Goal: Task Accomplishment & Management: Manage account settings

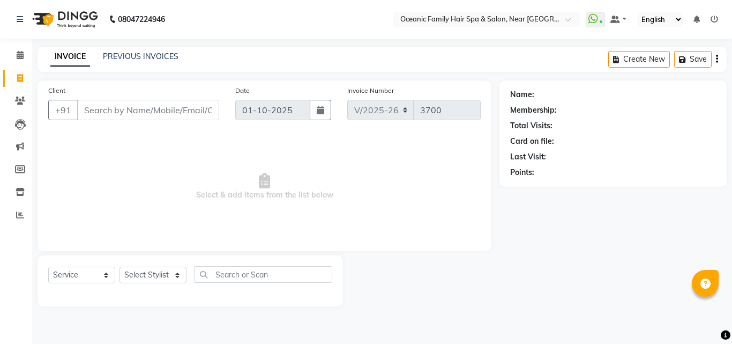
select select "4366"
select select "service"
click at [20, 53] on icon at bounding box center [20, 55] width 7 height 8
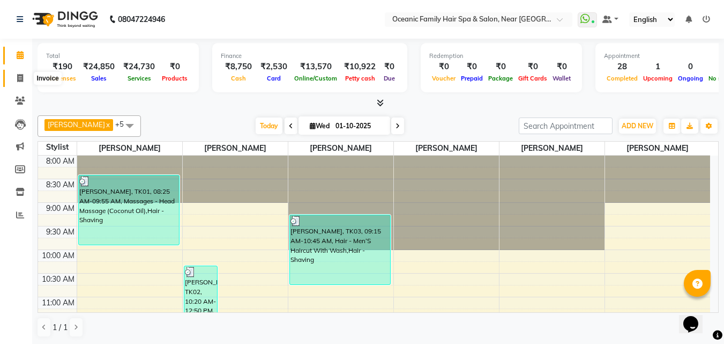
click at [18, 79] on icon at bounding box center [20, 78] width 6 height 8
select select "service"
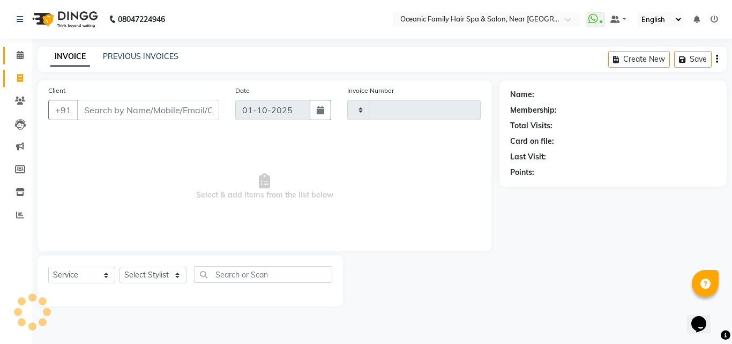
type input "3700"
select select "4366"
click at [18, 58] on icon at bounding box center [20, 55] width 7 height 8
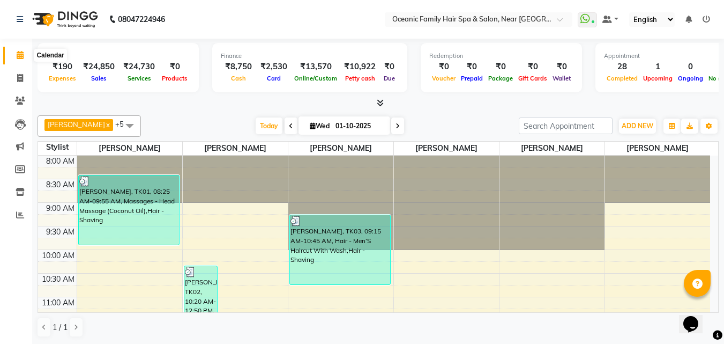
click at [19, 53] on icon at bounding box center [20, 55] width 7 height 8
click at [636, 124] on span "ADD NEW" at bounding box center [638, 126] width 32 height 8
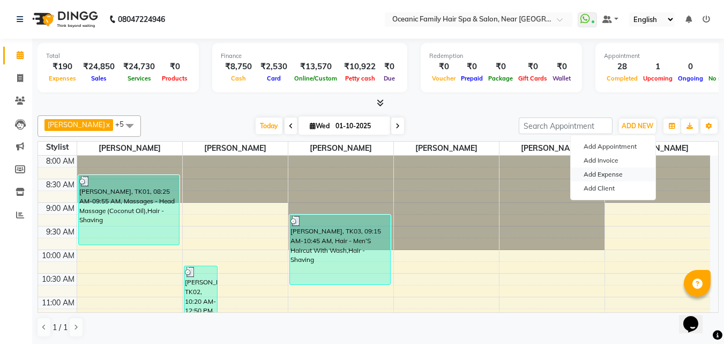
click at [616, 177] on link "Add Expense" at bounding box center [613, 174] width 85 height 14
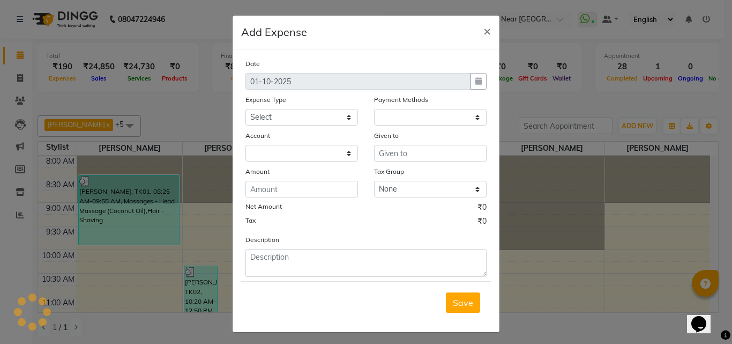
select select "1"
select select "3172"
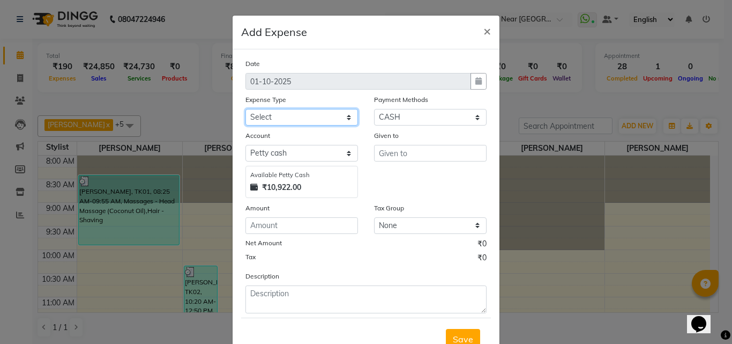
click at [284, 114] on select "Select [PERSON_NAME] [PERSON_NAME] [PERSON_NAME] Bank charges Cash transfer to …" at bounding box center [301, 117] width 113 height 17
select select "5541"
click at [245, 109] on select "Select [PERSON_NAME] [PERSON_NAME] [PERSON_NAME] Bank charges Cash transfer to …" at bounding box center [301, 117] width 113 height 17
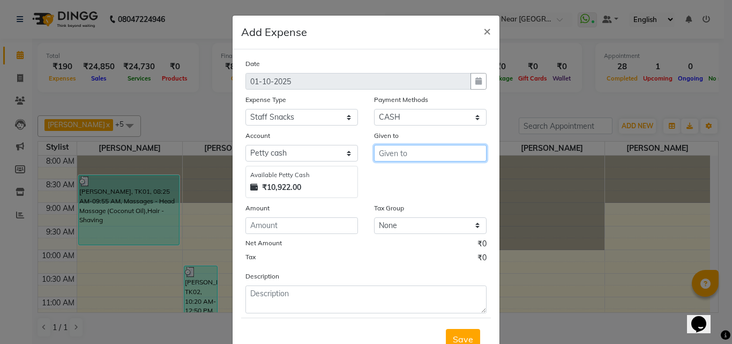
click at [404, 149] on input "text" at bounding box center [430, 153] width 113 height 17
click at [404, 192] on ngb-highlight "Ar un Thakur" at bounding box center [411, 193] width 49 height 11
type input "[PERSON_NAME]"
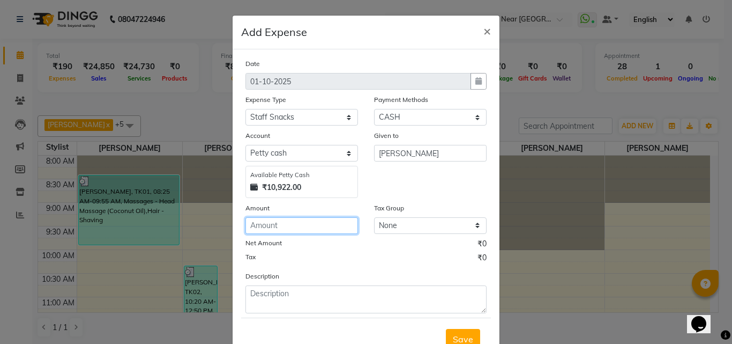
click at [305, 221] on input "number" at bounding box center [301, 225] width 113 height 17
type input "90"
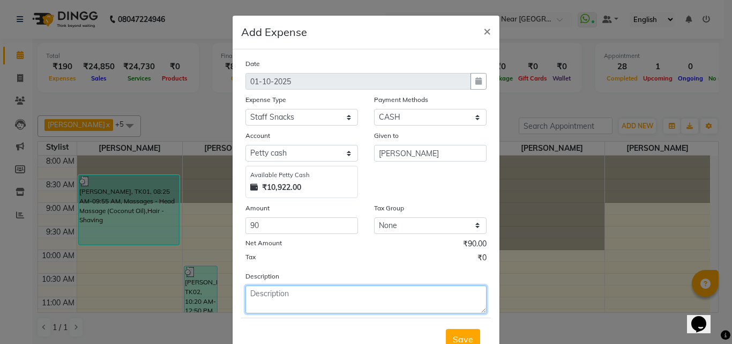
click at [295, 297] on textarea at bounding box center [365, 299] width 241 height 28
type textarea "Tea"
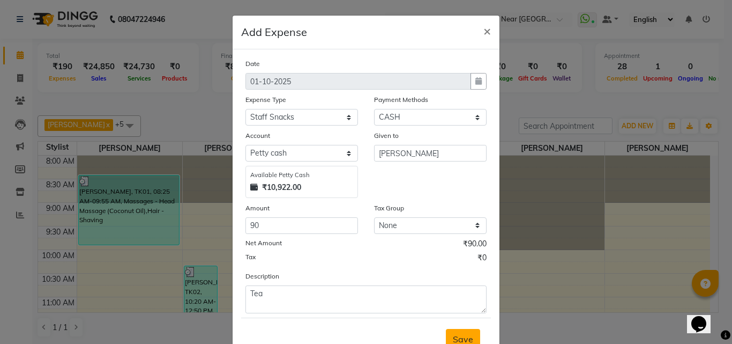
click at [456, 340] on span "Save" at bounding box center [463, 338] width 20 height 11
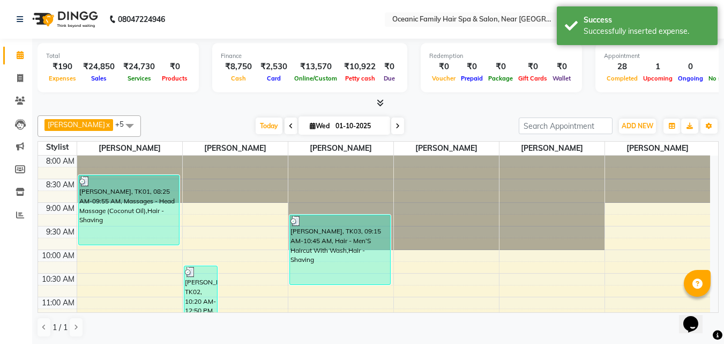
click at [260, 24] on nav "08047224946 Select Location × Oceanic Family Hair Spa & Salon, Near [GEOGRAPHIC…" at bounding box center [362, 19] width 724 height 39
click at [22, 77] on icon at bounding box center [20, 78] width 6 height 8
select select "service"
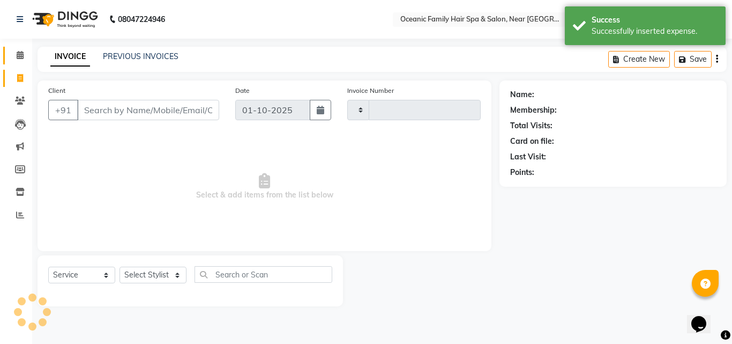
type input "3700"
select select "4366"
click at [25, 55] on span at bounding box center [20, 55] width 19 height 12
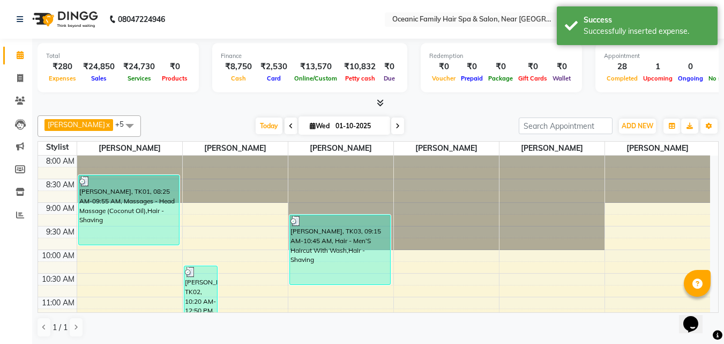
drag, startPoint x: 254, startPoint y: 19, endPoint x: 240, endPoint y: 20, distance: 14.0
click at [240, 20] on nav "08047224946 Select Location × Oceanic Family Hair Spa & Salon, Near [GEOGRAPHIC…" at bounding box center [362, 19] width 724 height 39
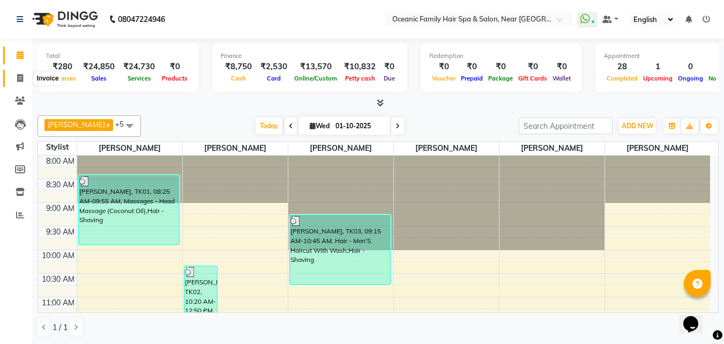
click at [24, 77] on span at bounding box center [20, 78] width 19 height 12
select select "service"
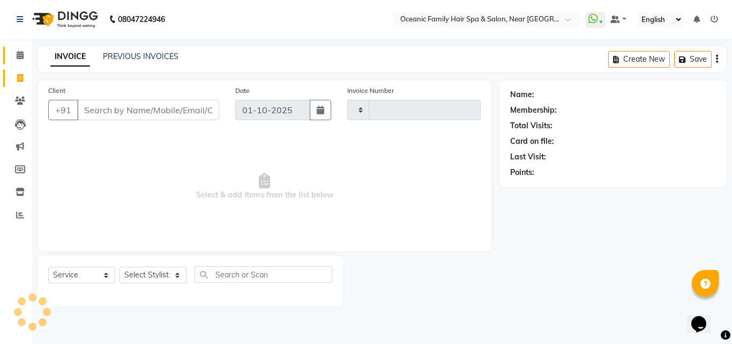
type input "3700"
select select "4366"
click at [20, 54] on icon at bounding box center [20, 55] width 7 height 8
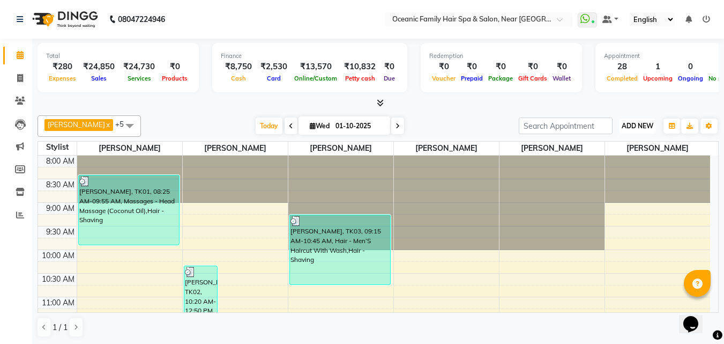
click at [632, 128] on span "ADD NEW" at bounding box center [638, 126] width 32 height 8
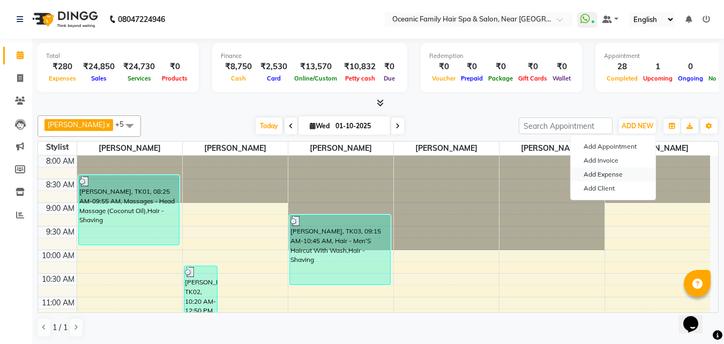
click at [604, 172] on link "Add Expense" at bounding box center [613, 174] width 85 height 14
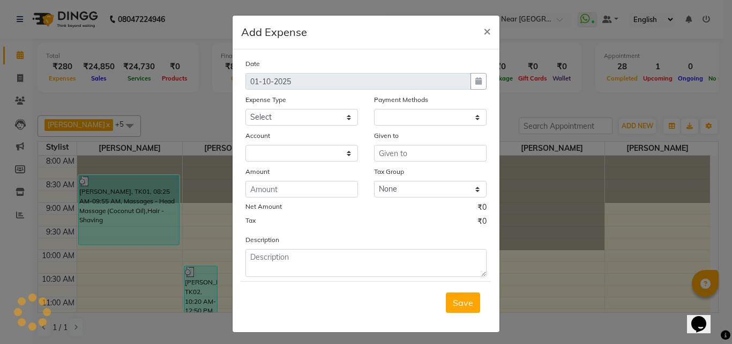
select select
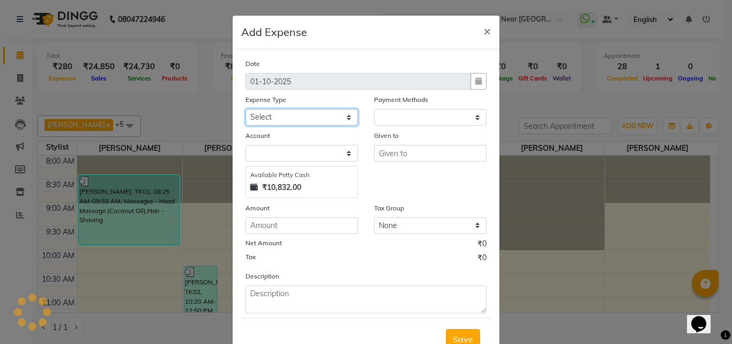
select select "1"
select select "3172"
click at [299, 122] on select "Select [PERSON_NAME] [PERSON_NAME] [PERSON_NAME] Bank charges Cash transfer to …" at bounding box center [301, 117] width 113 height 17
select select "5587"
click at [245, 109] on select "Select [PERSON_NAME] [PERSON_NAME] [PERSON_NAME] Bank charges Cash transfer to …" at bounding box center [301, 117] width 113 height 17
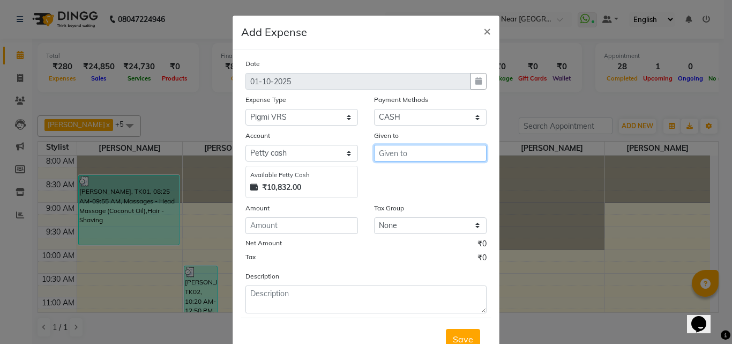
click at [409, 154] on input "text" at bounding box center [430, 153] width 113 height 17
click at [410, 195] on ngb-highlight "Ar un Thakur" at bounding box center [411, 193] width 49 height 11
type input "[PERSON_NAME]"
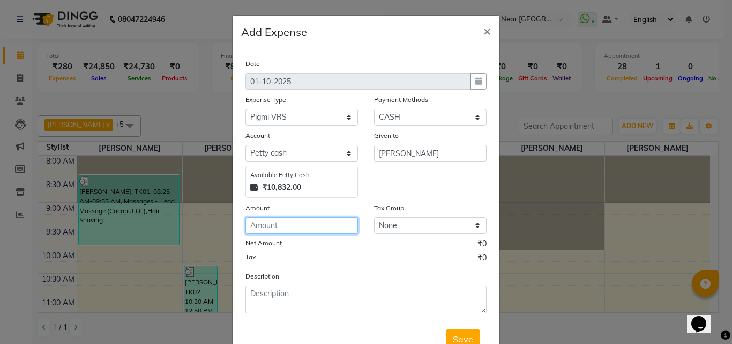
click at [296, 221] on input "number" at bounding box center [301, 225] width 113 height 17
type input "2000"
click at [360, 266] on div "Date [DATE] Expense Type Select [PERSON_NAME] [PERSON_NAME] [PERSON_NAME] Bank …" at bounding box center [365, 185] width 241 height 255
click at [457, 335] on span "Save" at bounding box center [463, 338] width 20 height 11
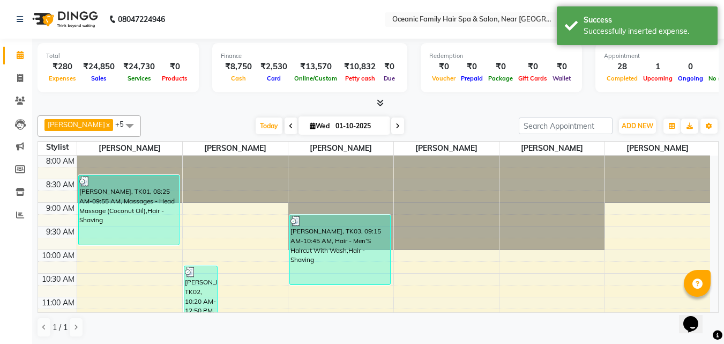
click at [230, 29] on nav "08047224946 Select Location × Oceanic Family Hair Spa & Salon, Near [GEOGRAPHIC…" at bounding box center [362, 19] width 724 height 39
click at [13, 75] on span at bounding box center [20, 78] width 19 height 12
select select "service"
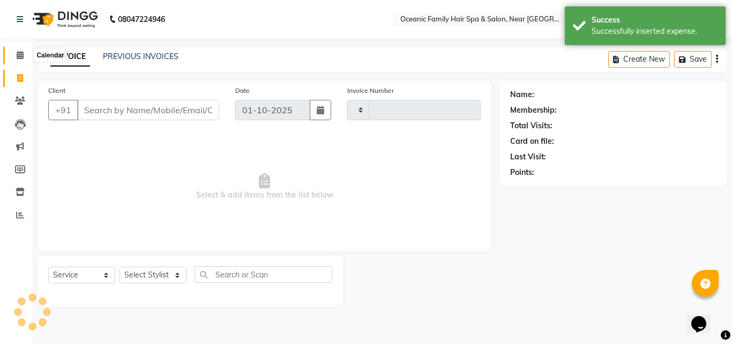
click at [19, 55] on icon at bounding box center [20, 55] width 7 height 8
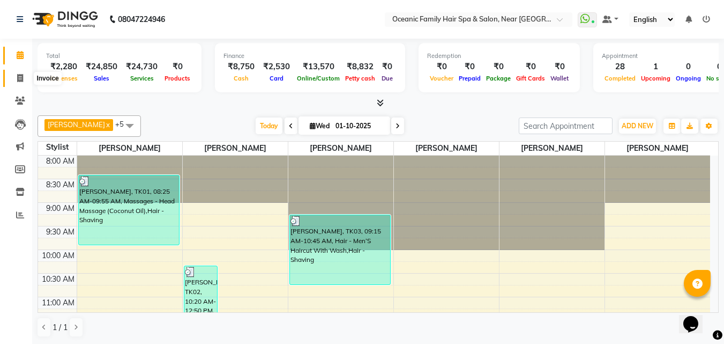
click at [20, 79] on icon at bounding box center [20, 78] width 6 height 8
select select "service"
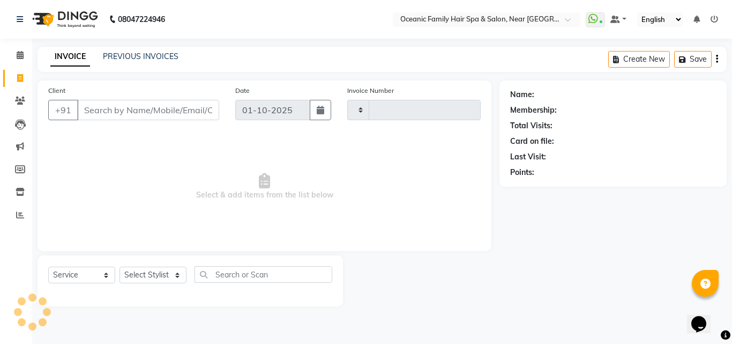
type input "3700"
select select "4366"
drag, startPoint x: 99, startPoint y: 114, endPoint x: 105, endPoint y: 98, distance: 17.1
click at [99, 114] on input "Client" at bounding box center [148, 110] width 142 height 20
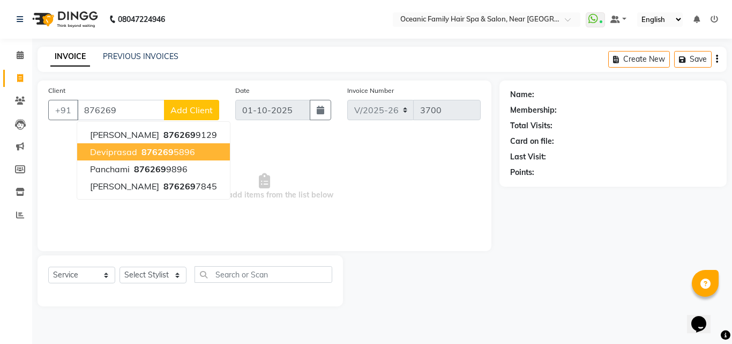
click at [141, 148] on span "876269" at bounding box center [157, 151] width 32 height 11
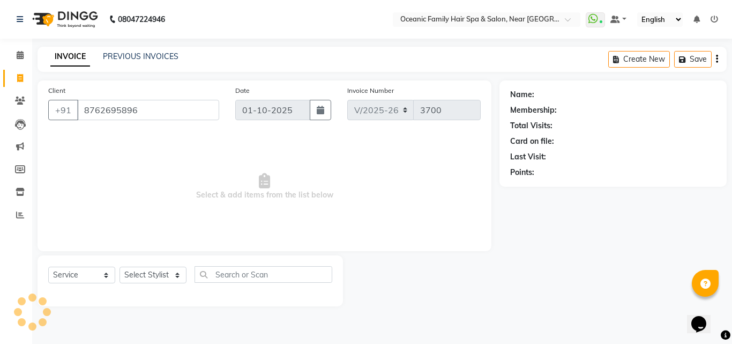
type input "8762695896"
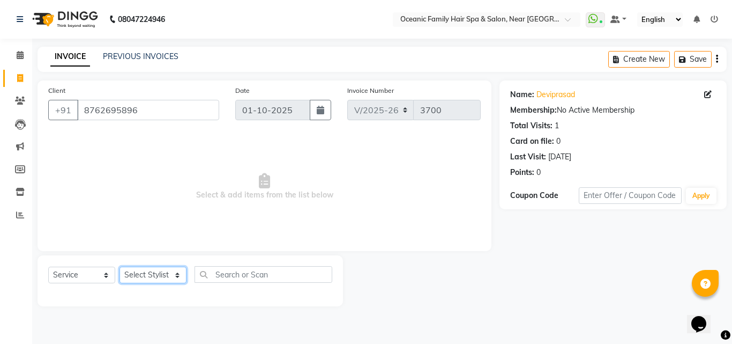
click at [143, 274] on select "Select Stylist [PERSON_NAME] [PERSON_NAME] [PERSON_NAME] Riyasat [PERSON_NAME] …" at bounding box center [153, 274] width 67 height 17
select select "23947"
click at [120, 266] on select "Select Stylist [PERSON_NAME] [PERSON_NAME] [PERSON_NAME] Riyasat [PERSON_NAME] …" at bounding box center [153, 274] width 67 height 17
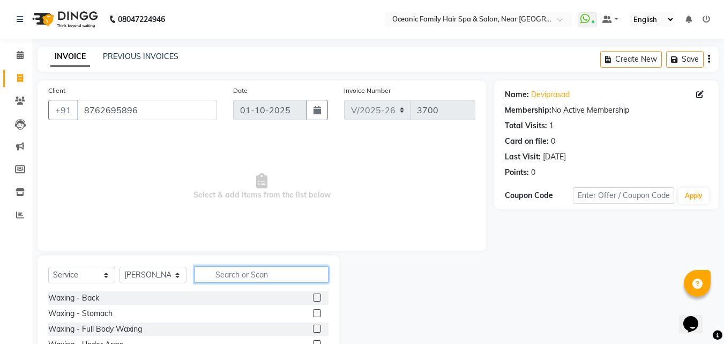
click at [240, 278] on input "text" at bounding box center [262, 274] width 134 height 17
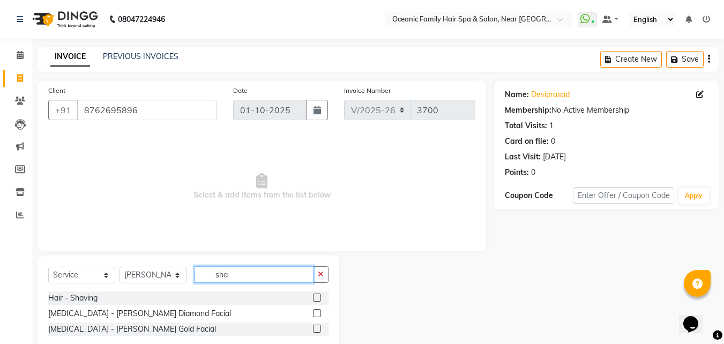
type input "sha"
click at [316, 297] on label at bounding box center [317, 297] width 8 height 8
click at [316, 297] on input "checkbox" at bounding box center [316, 297] width 7 height 7
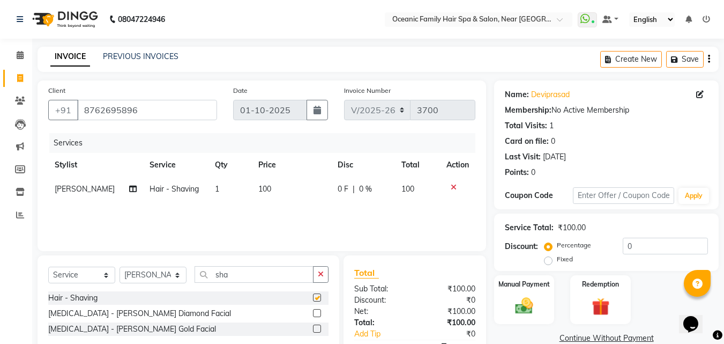
checkbox input "false"
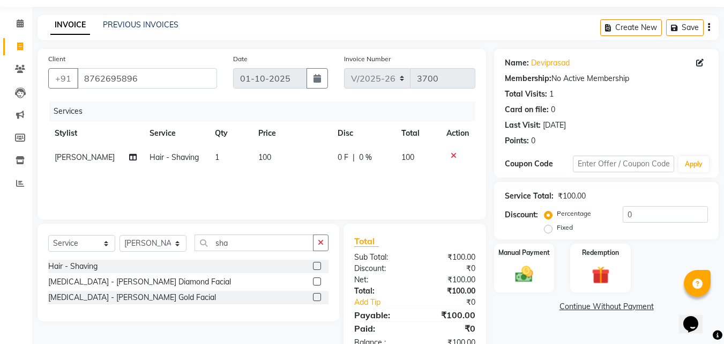
scroll to position [63, 0]
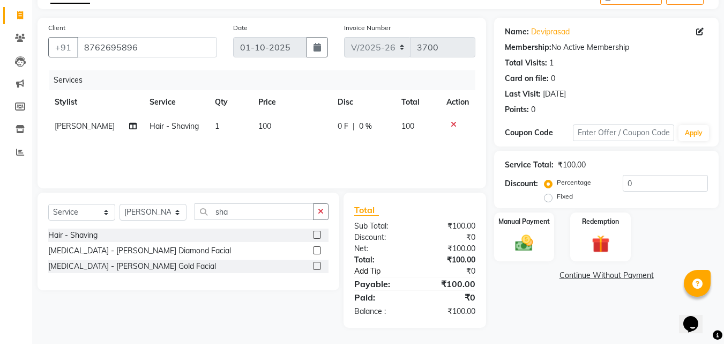
click at [375, 269] on link "Add Tip" at bounding box center [386, 270] width 80 height 11
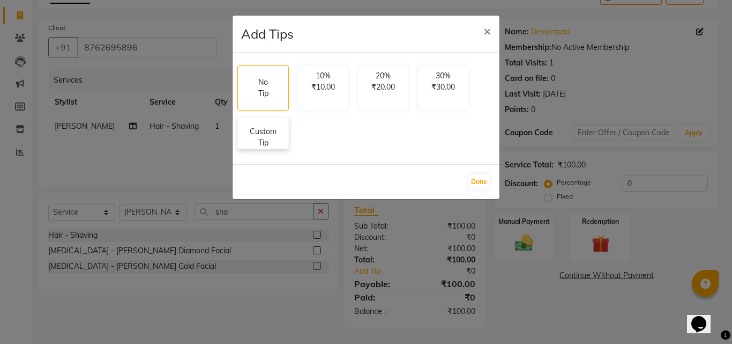
click at [263, 144] on p "Custom Tip" at bounding box center [263, 137] width 38 height 23
select select "23947"
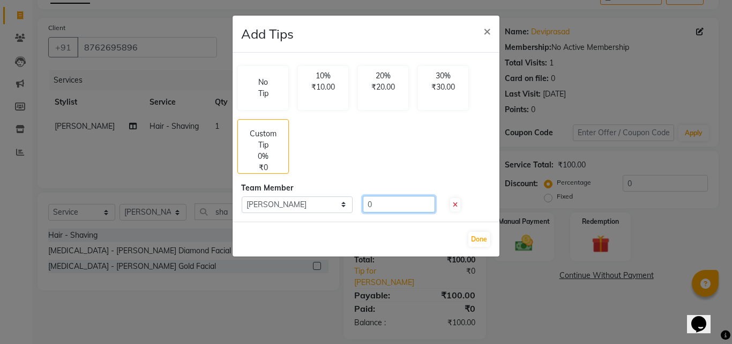
click at [392, 209] on input "0" at bounding box center [399, 204] width 72 height 17
type input "20"
click at [483, 241] on button "Done" at bounding box center [478, 239] width 21 height 15
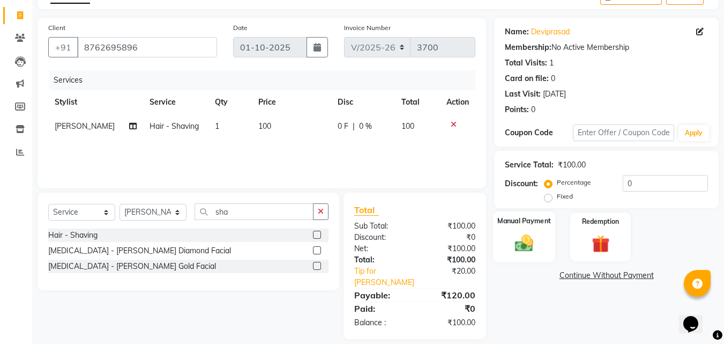
click at [519, 234] on img at bounding box center [524, 242] width 30 height 21
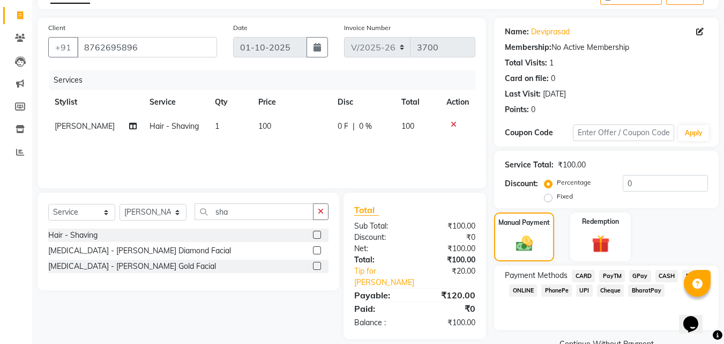
click at [610, 275] on span "PayTM" at bounding box center [612, 276] width 26 height 12
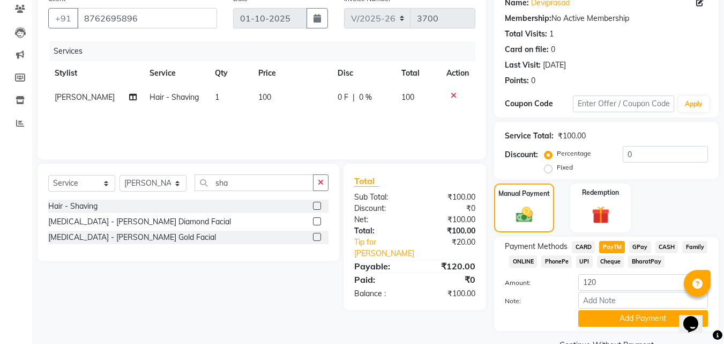
scroll to position [112, 0]
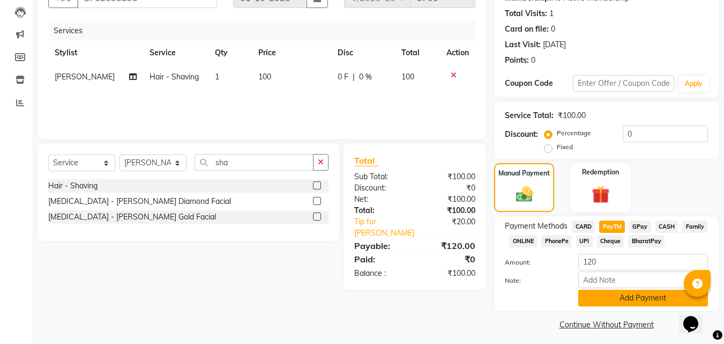
click at [593, 294] on button "Add Payment" at bounding box center [643, 297] width 130 height 17
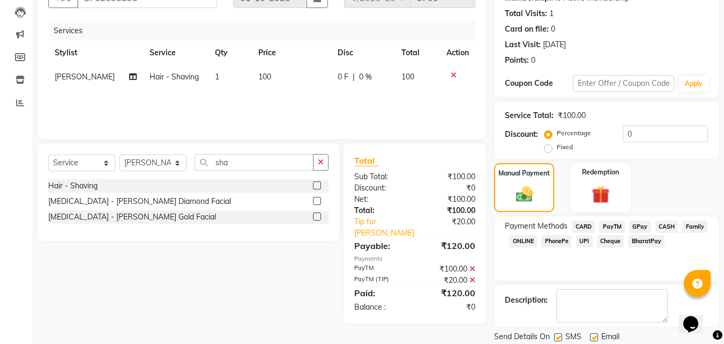
scroll to position [147, 0]
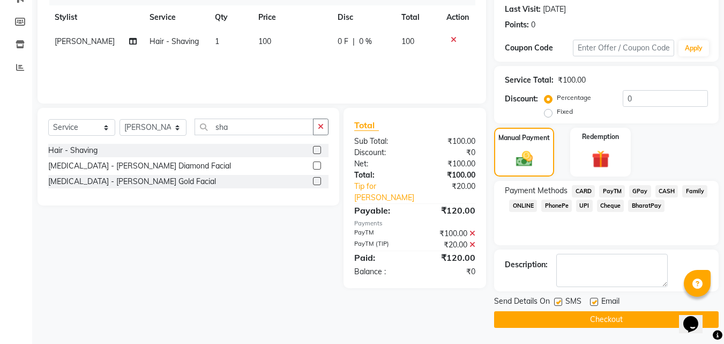
click at [567, 323] on button "Checkout" at bounding box center [606, 319] width 225 height 17
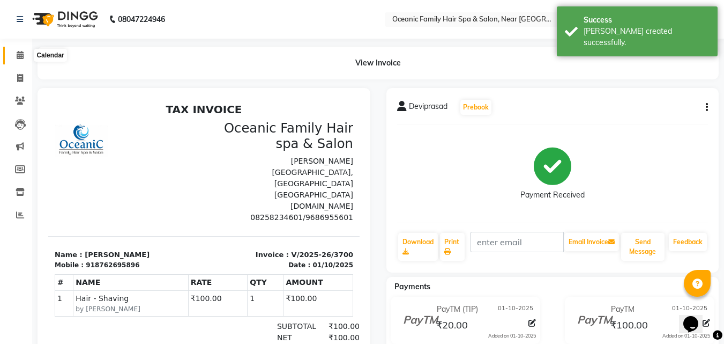
click at [21, 58] on icon at bounding box center [20, 55] width 7 height 8
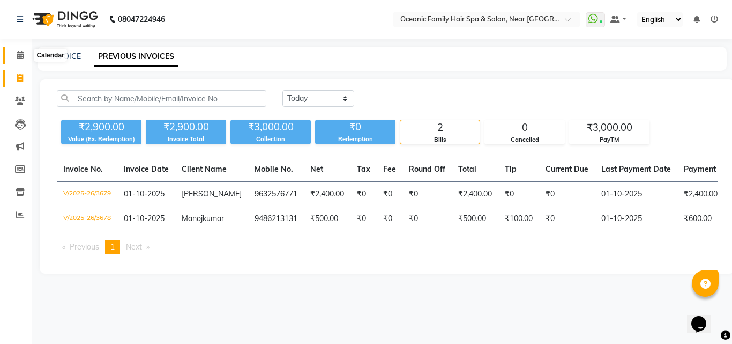
click at [25, 50] on span at bounding box center [20, 55] width 19 height 12
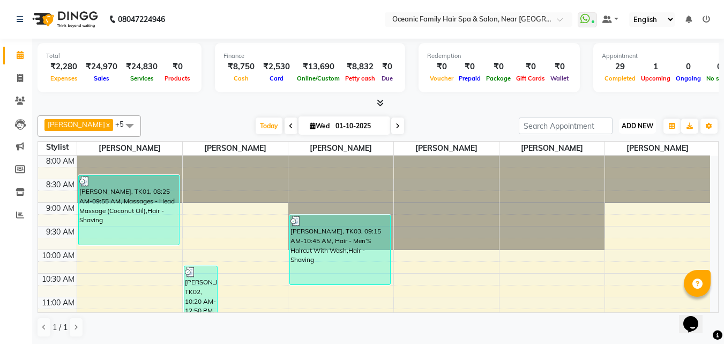
click at [640, 126] on span "ADD NEW" at bounding box center [638, 126] width 32 height 8
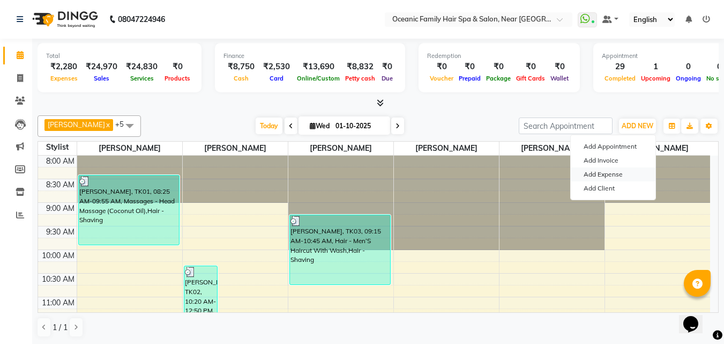
click at [597, 172] on link "Add Expense" at bounding box center [613, 174] width 85 height 14
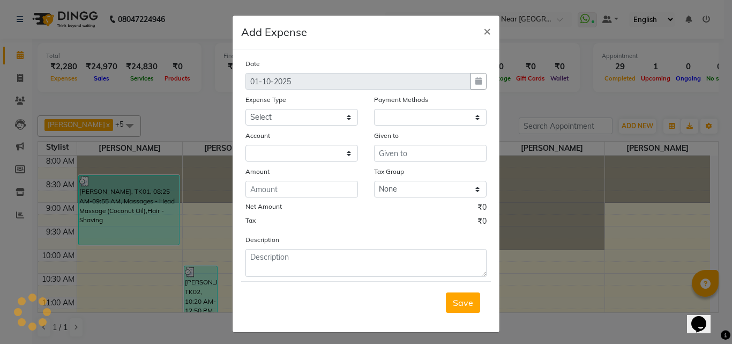
select select "1"
select select "3172"
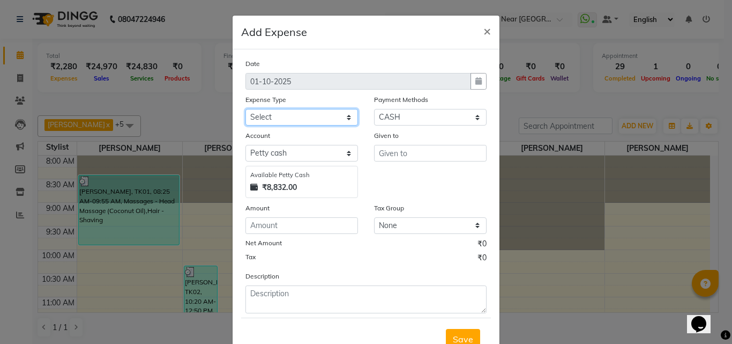
click at [290, 117] on select "Select [PERSON_NAME] [PERSON_NAME] [PERSON_NAME] Bank charges Cash transfer to …" at bounding box center [301, 117] width 113 height 17
select select "5558"
click at [245, 109] on select "Select [PERSON_NAME] [PERSON_NAME] [PERSON_NAME] Bank charges Cash transfer to …" at bounding box center [301, 117] width 113 height 17
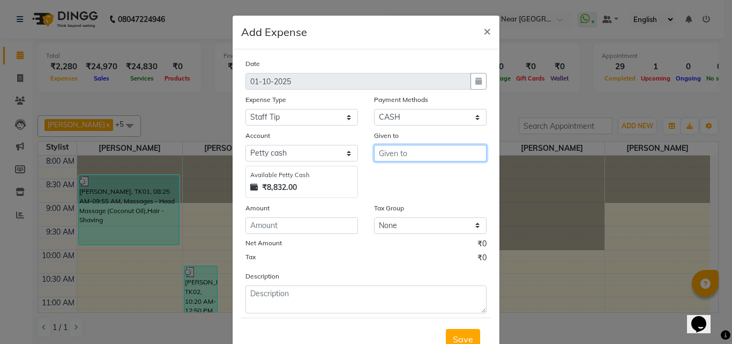
click at [392, 158] on input "text" at bounding box center [430, 153] width 113 height 17
click at [425, 191] on ngb-highlight "Ar un Thakur" at bounding box center [411, 193] width 49 height 11
type input "[PERSON_NAME]"
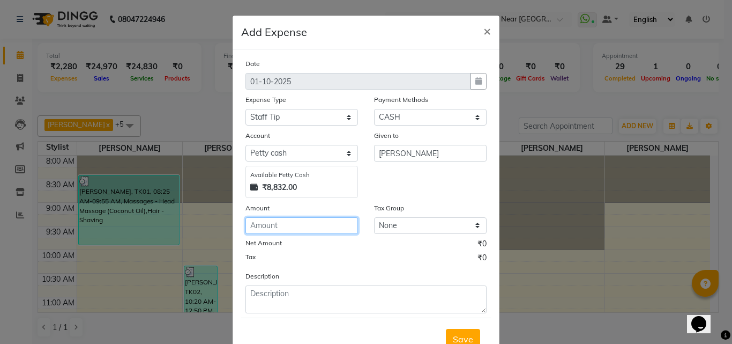
click at [275, 232] on input "number" at bounding box center [301, 225] width 113 height 17
type input "20"
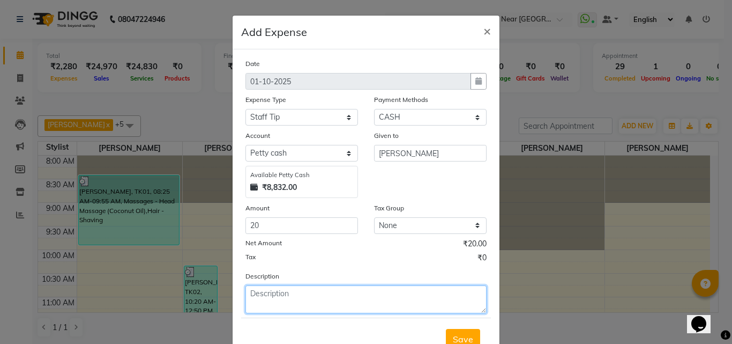
click at [263, 302] on textarea at bounding box center [365, 299] width 241 height 28
type textarea "[PERSON_NAME]"
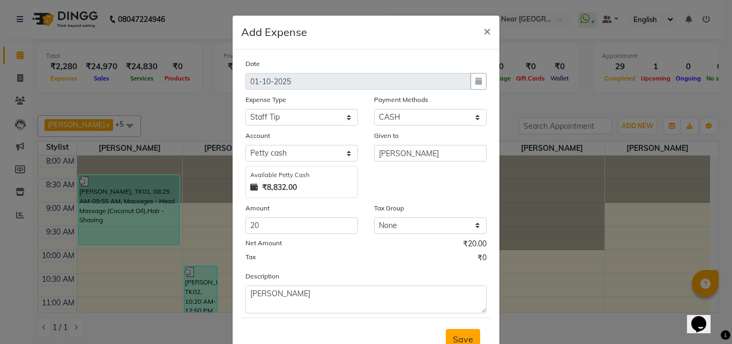
click at [455, 338] on span "Save" at bounding box center [463, 338] width 20 height 11
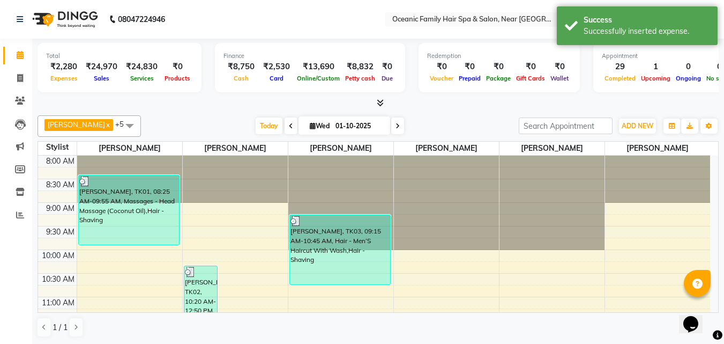
click at [256, 23] on nav "08047224946 Select Location × Oceanic Family Hair Spa & Salon, Near Sri Bhuvane…" at bounding box center [362, 19] width 724 height 39
click at [15, 77] on span at bounding box center [20, 78] width 19 height 12
select select "service"
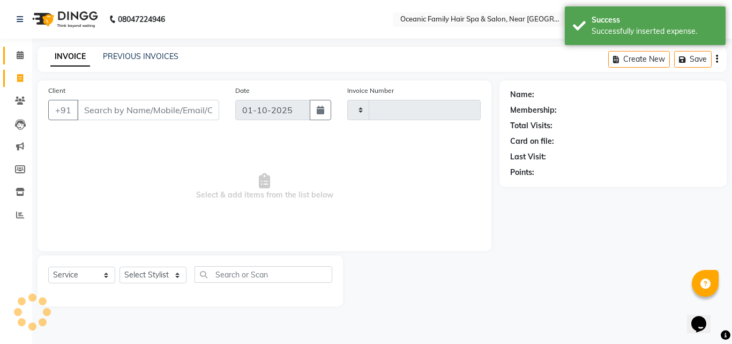
type input "3701"
select select "4366"
click at [19, 53] on icon at bounding box center [20, 55] width 7 height 8
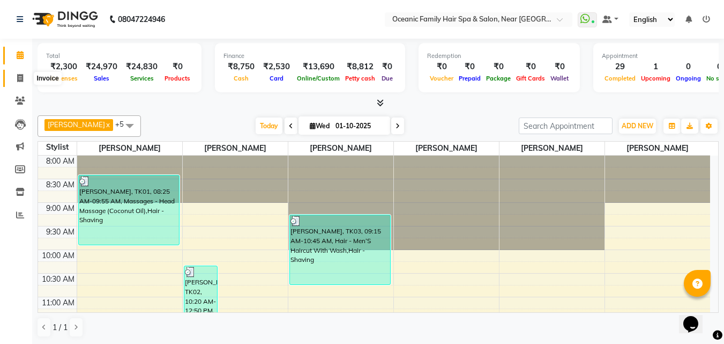
click at [18, 76] on icon at bounding box center [20, 78] width 6 height 8
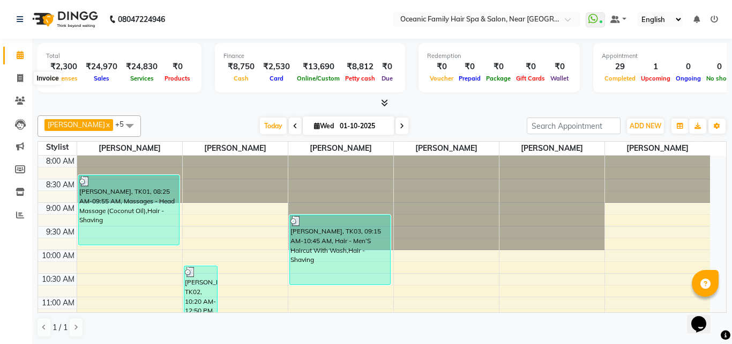
select select "4366"
select select "service"
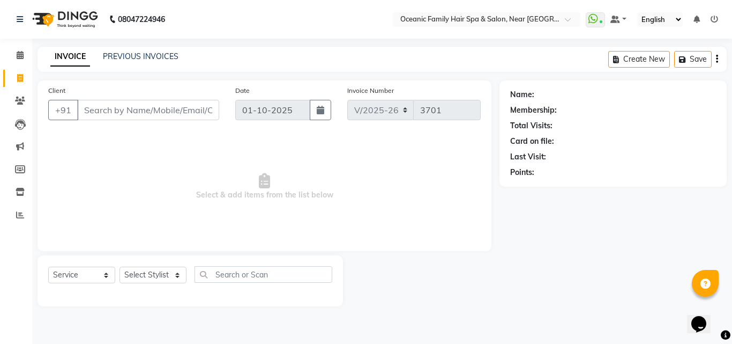
click at [125, 108] on input "Client" at bounding box center [148, 110] width 142 height 20
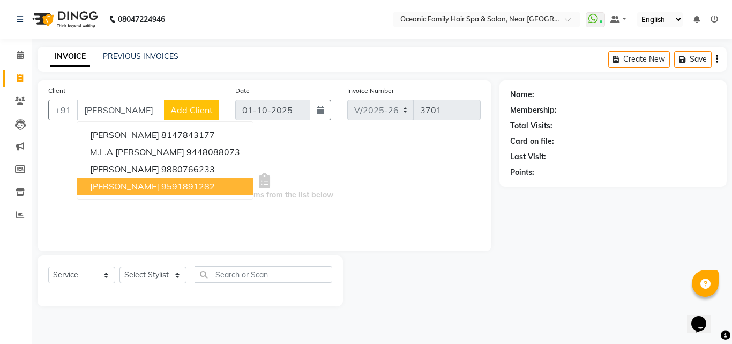
click at [125, 188] on span "Sunil Kumar" at bounding box center [124, 186] width 69 height 11
type input "9591891282"
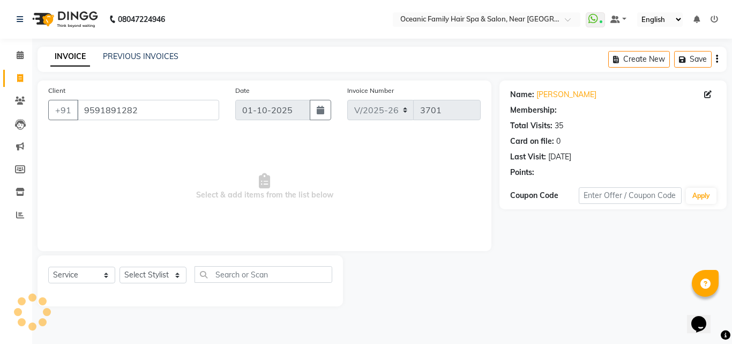
select select "1: Object"
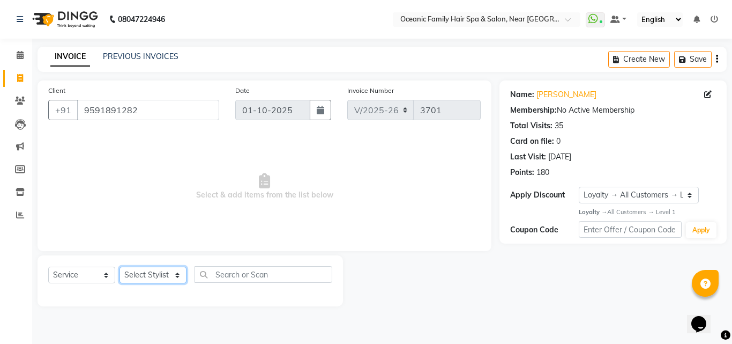
drag, startPoint x: 141, startPoint y: 275, endPoint x: 143, endPoint y: 270, distance: 5.6
click at [141, 275] on select "Select Stylist [PERSON_NAME] [PERSON_NAME] [PERSON_NAME] Riyasat [PERSON_NAME] …" at bounding box center [153, 274] width 67 height 17
select select "23948"
click at [120, 266] on select "Select Stylist [PERSON_NAME] [PERSON_NAME] [PERSON_NAME] Riyasat [PERSON_NAME] …" at bounding box center [153, 274] width 67 height 17
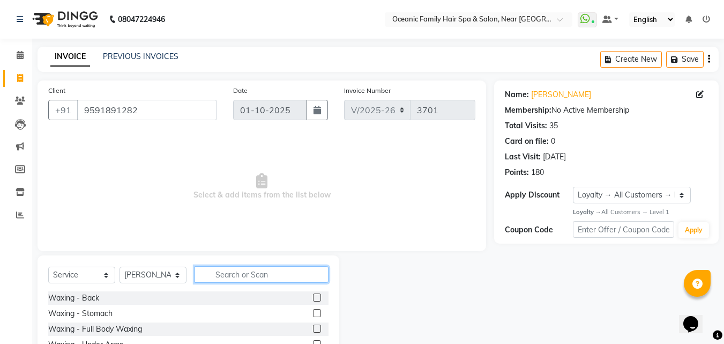
click at [260, 274] on input "text" at bounding box center [262, 274] width 134 height 17
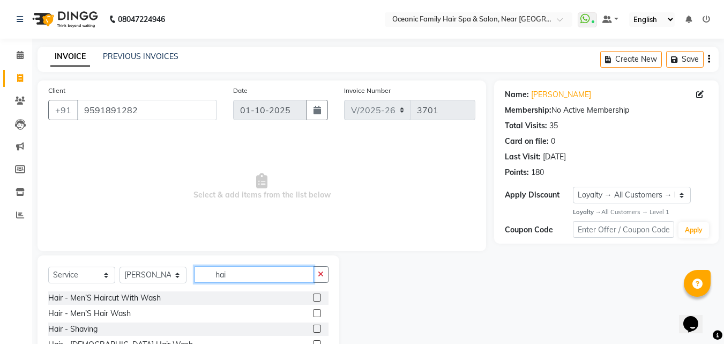
type input "hai"
click at [313, 296] on label at bounding box center [317, 297] width 8 height 8
click at [313, 296] on input "checkbox" at bounding box center [316, 297] width 7 height 7
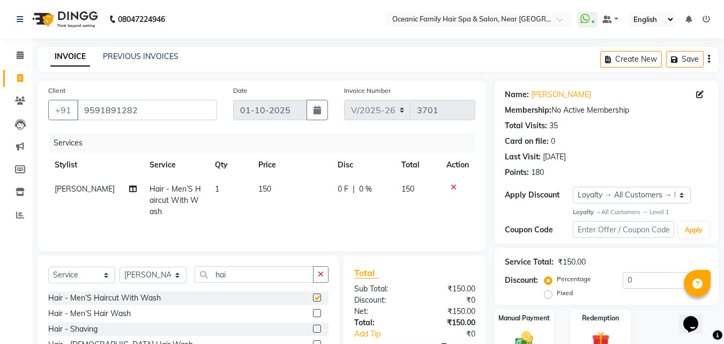
checkbox input "false"
click at [313, 330] on label at bounding box center [317, 328] width 8 height 8
click at [313, 330] on input "checkbox" at bounding box center [316, 328] width 7 height 7
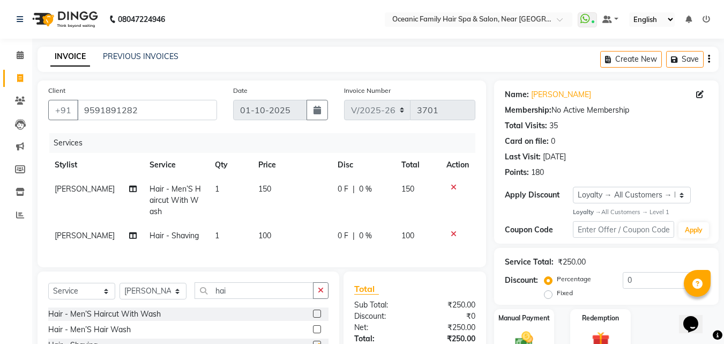
checkbox input "false"
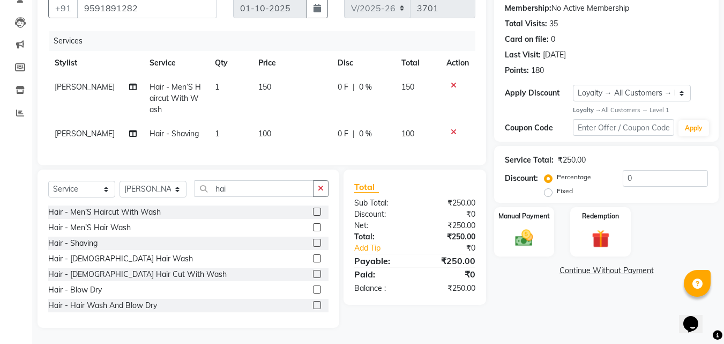
scroll to position [110, 0]
click at [537, 217] on div "Manual Payment" at bounding box center [524, 231] width 63 height 51
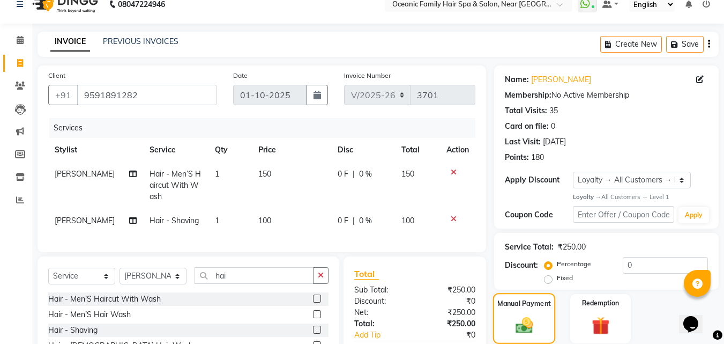
scroll to position [14, 0]
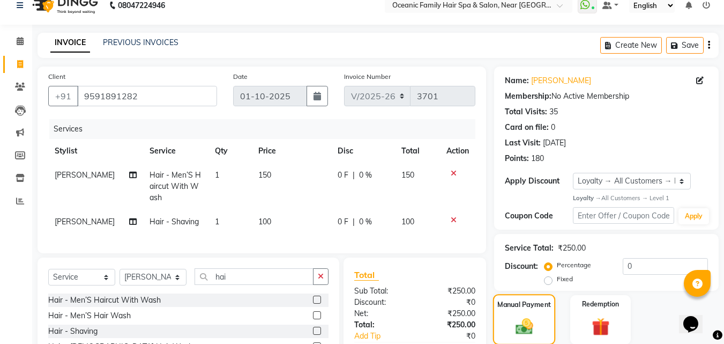
click at [519, 310] on div "Manual Payment" at bounding box center [524, 319] width 63 height 51
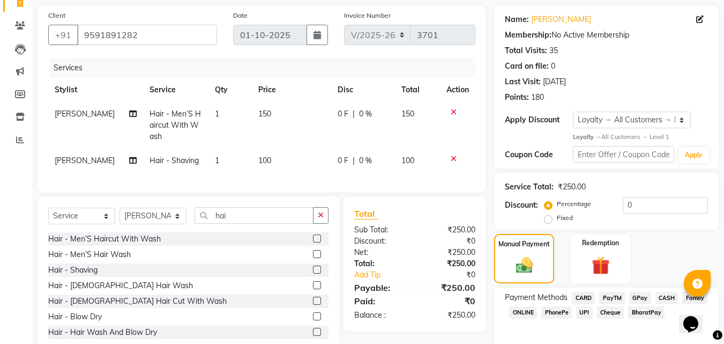
scroll to position [81, 0]
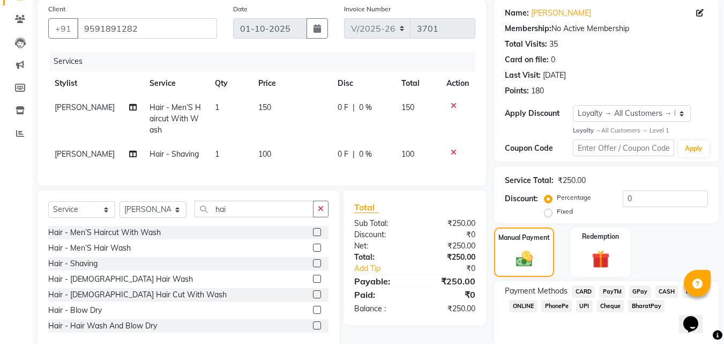
click at [669, 293] on span "CASH" at bounding box center [666, 291] width 23 height 12
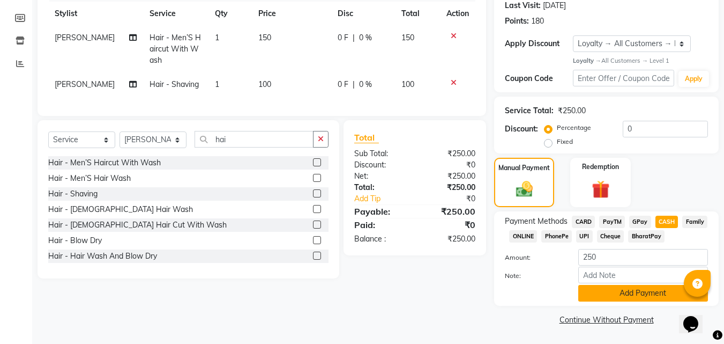
click at [618, 297] on button "Add Payment" at bounding box center [643, 293] width 130 height 17
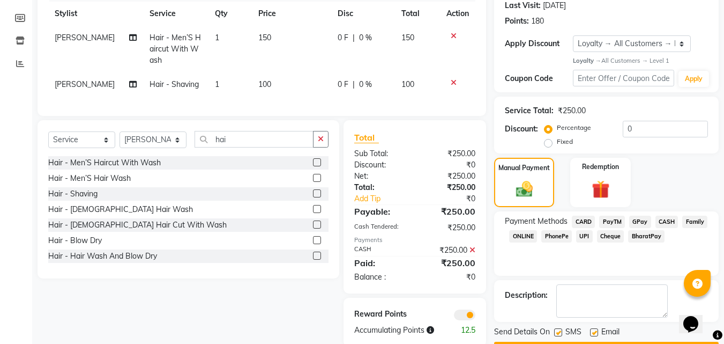
scroll to position [182, 0]
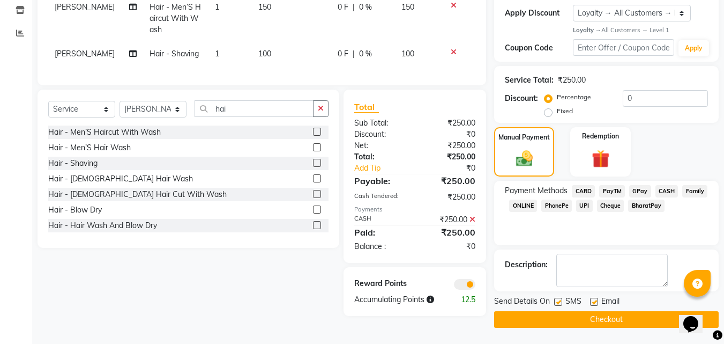
click at [585, 318] on button "Checkout" at bounding box center [606, 319] width 225 height 17
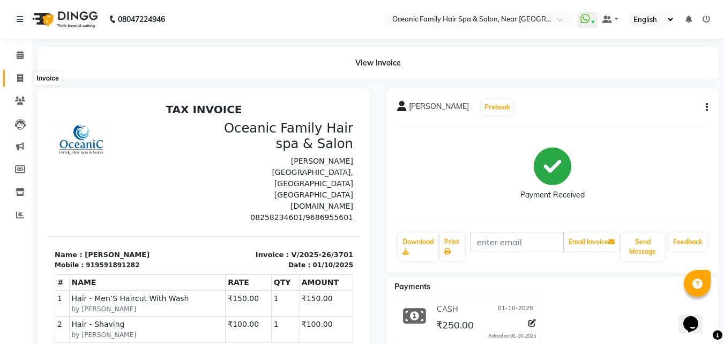
click at [26, 78] on span at bounding box center [20, 78] width 19 height 12
select select "service"
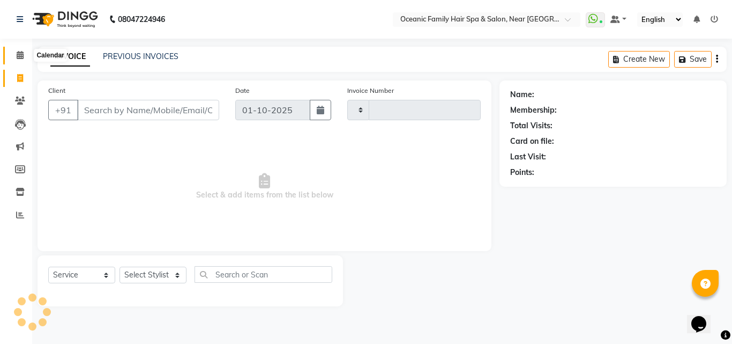
click at [23, 54] on icon at bounding box center [20, 55] width 7 height 8
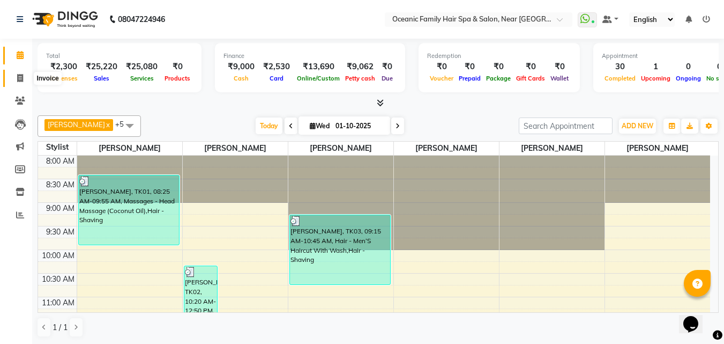
click at [18, 74] on icon at bounding box center [20, 78] width 6 height 8
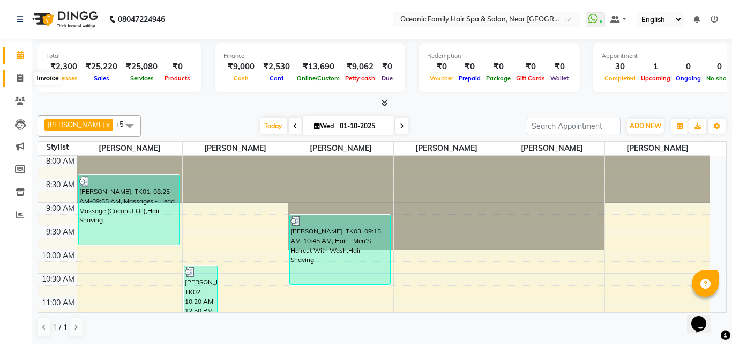
select select "4366"
select select "service"
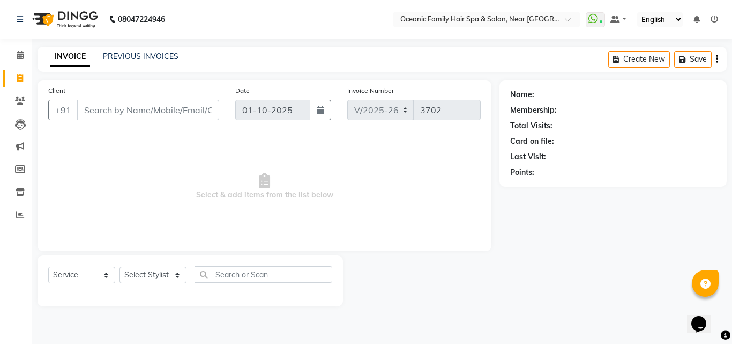
click at [131, 115] on input "Client" at bounding box center [148, 110] width 142 height 20
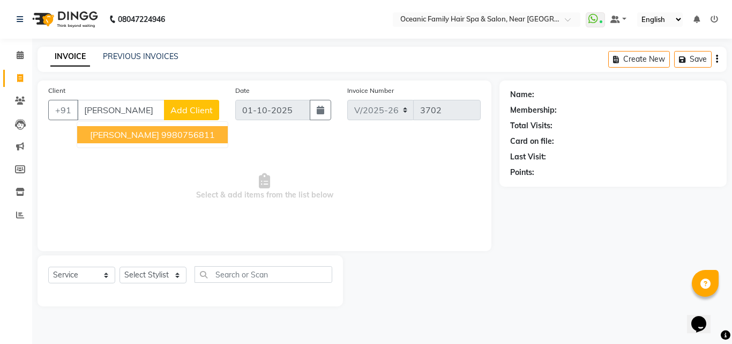
drag, startPoint x: 117, startPoint y: 134, endPoint x: 139, endPoint y: 231, distance: 99.5
click at [117, 137] on span "Naveen Nayak" at bounding box center [124, 134] width 69 height 11
type input "9980756811"
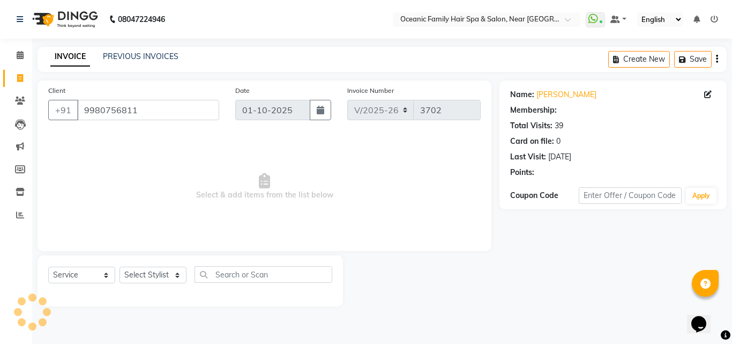
select select "1: Object"
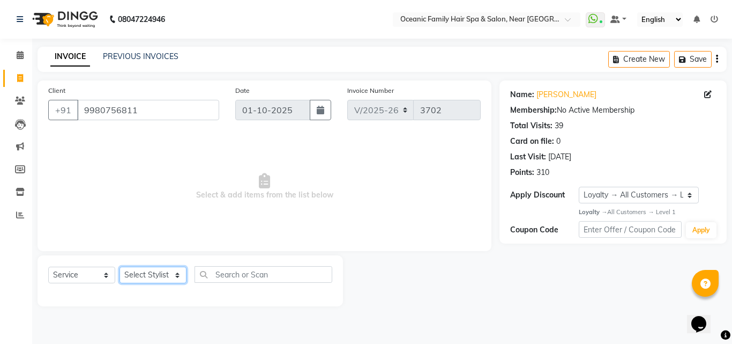
click at [149, 270] on select "Select Stylist [PERSON_NAME] [PERSON_NAME] [PERSON_NAME] Riyasat [PERSON_NAME] …" at bounding box center [153, 274] width 67 height 17
select select "89184"
click at [120, 266] on select "Select Stylist [PERSON_NAME] [PERSON_NAME] [PERSON_NAME] Riyasat [PERSON_NAME] …" at bounding box center [153, 274] width 67 height 17
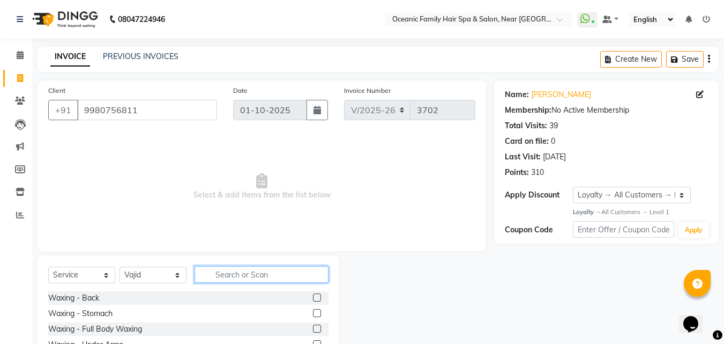
click at [244, 275] on input "text" at bounding box center [262, 274] width 134 height 17
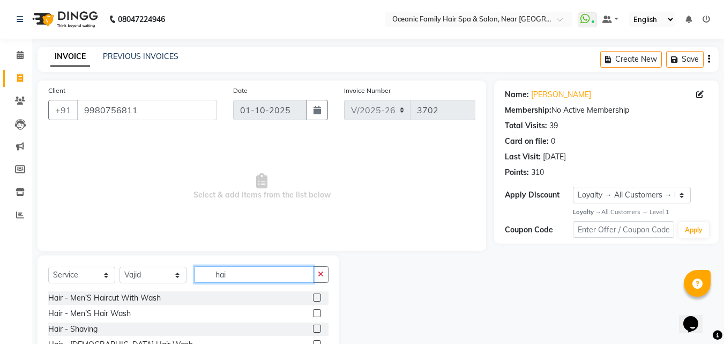
type input "hai"
click at [313, 296] on label at bounding box center [317, 297] width 8 height 8
click at [313, 296] on input "checkbox" at bounding box center [316, 297] width 7 height 7
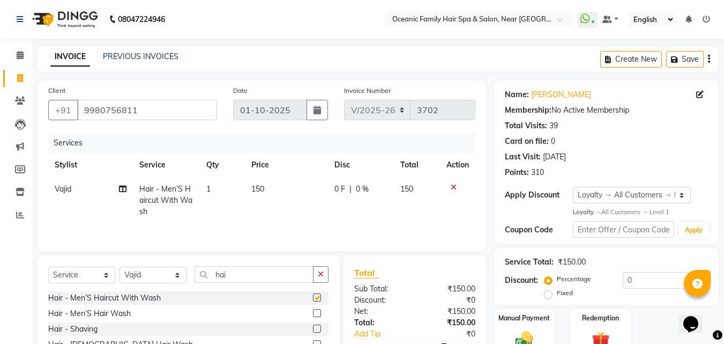
checkbox input "false"
click at [158, 272] on select "Select Stylist [PERSON_NAME] [PERSON_NAME] [PERSON_NAME] Riyasat [PERSON_NAME] …" at bounding box center [153, 274] width 67 height 17
select select "23960"
click at [120, 266] on select "Select Stylist [PERSON_NAME] [PERSON_NAME] [PERSON_NAME] Riyasat [PERSON_NAME] …" at bounding box center [153, 274] width 67 height 17
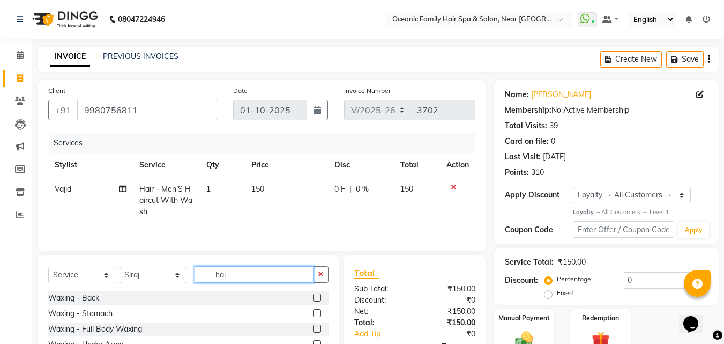
click at [240, 267] on input "hai" at bounding box center [254, 274] width 119 height 17
type input "h"
type input "hai"
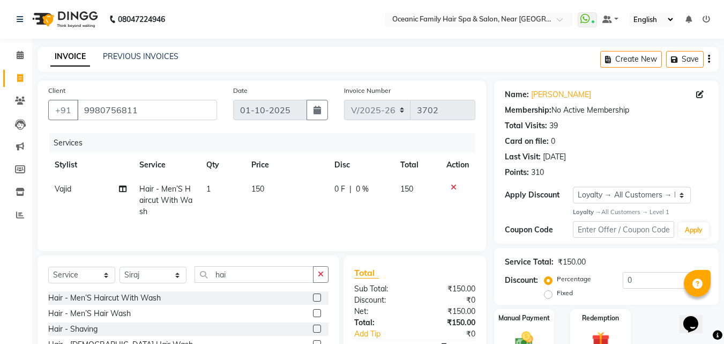
click at [313, 296] on label at bounding box center [317, 297] width 8 height 8
click at [313, 296] on input "checkbox" at bounding box center [316, 297] width 7 height 7
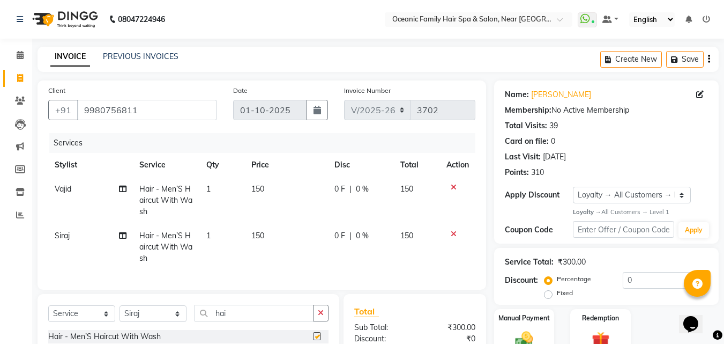
checkbox input "false"
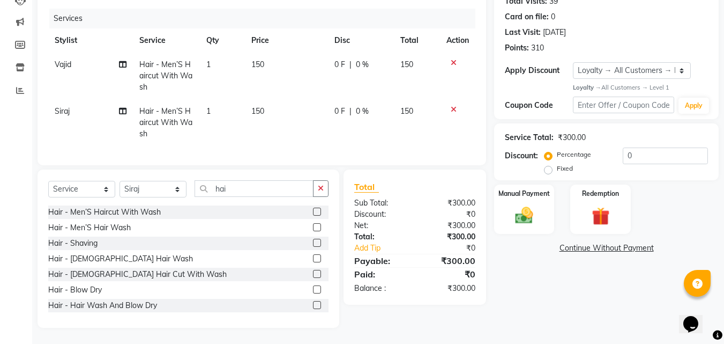
click at [313, 242] on label at bounding box center [317, 242] width 8 height 8
click at [313, 242] on input "checkbox" at bounding box center [316, 243] width 7 height 7
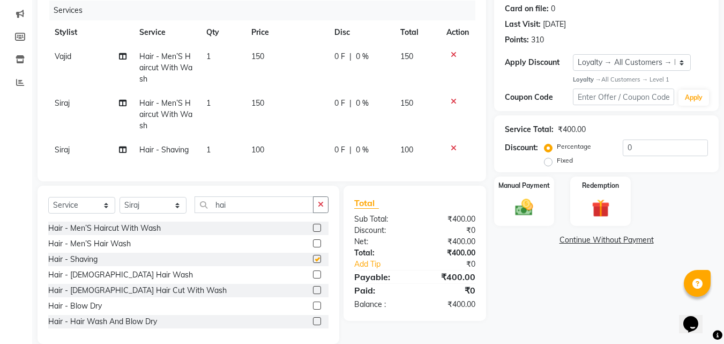
checkbox input "false"
click at [250, 212] on input "hai" at bounding box center [254, 204] width 119 height 17
type input "h"
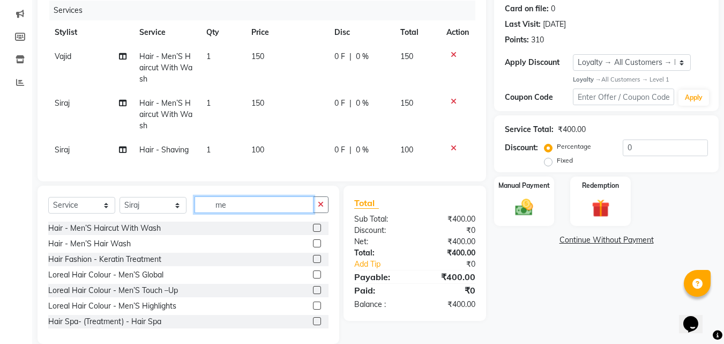
type input "me"
click at [313, 278] on label at bounding box center [317, 274] width 8 height 8
click at [313, 278] on input "checkbox" at bounding box center [316, 274] width 7 height 7
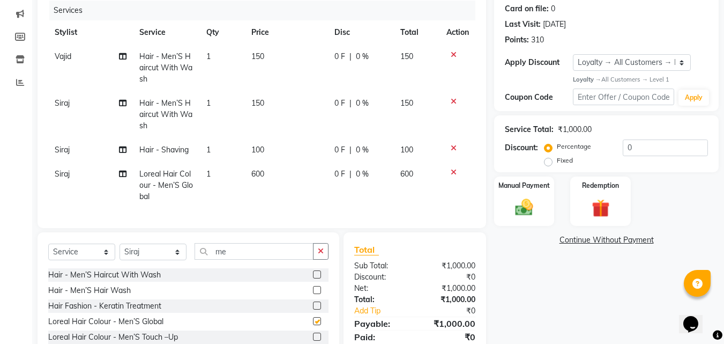
checkbox input "false"
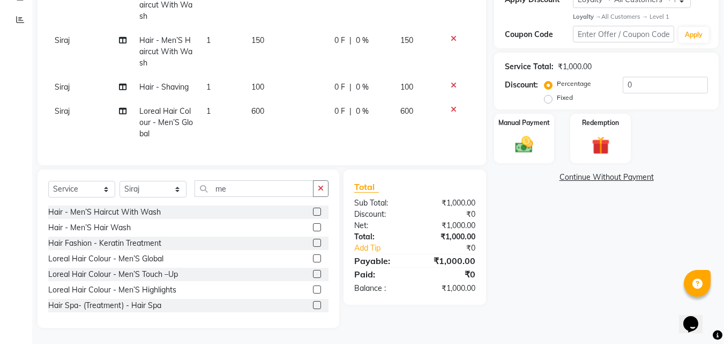
scroll to position [203, 0]
click at [369, 246] on link "Add Tip" at bounding box center [386, 247] width 80 height 11
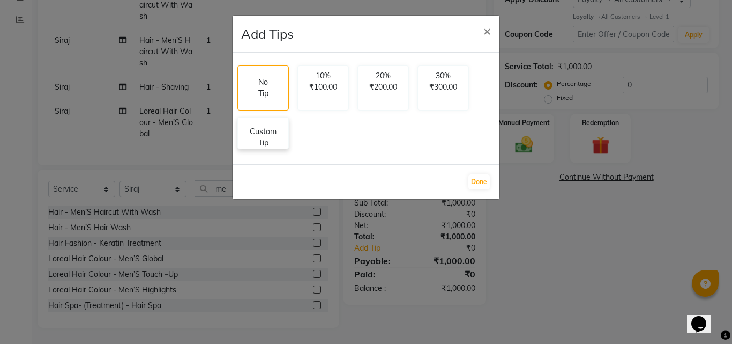
click at [270, 138] on p "Custom Tip" at bounding box center [263, 137] width 38 height 23
select select "89184"
select select "23960"
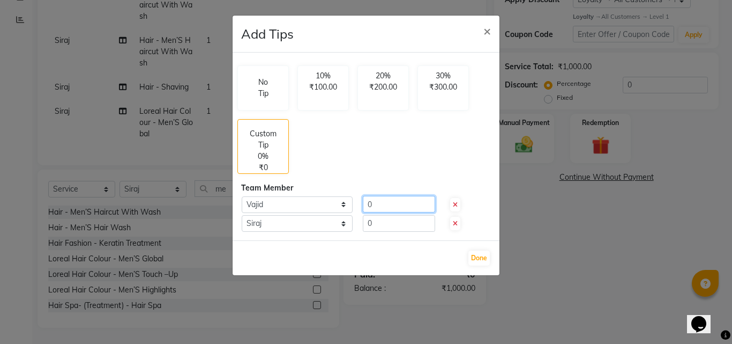
click at [386, 203] on input "0" at bounding box center [399, 204] width 72 height 17
type input "30"
click at [390, 229] on input "0" at bounding box center [399, 223] width 72 height 17
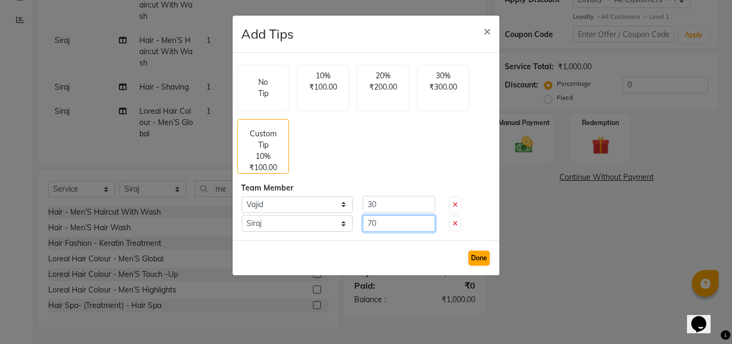
type input "70"
click at [479, 259] on button "Done" at bounding box center [478, 257] width 21 height 15
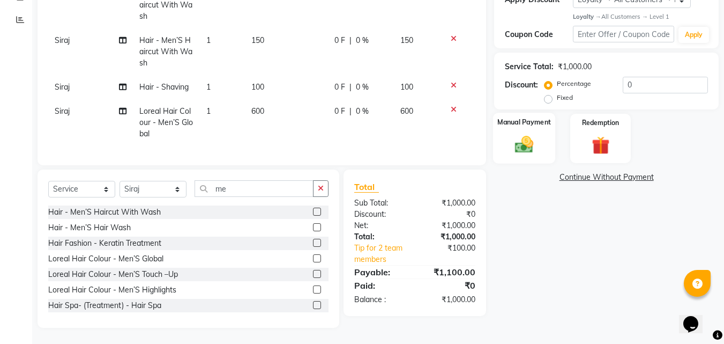
click at [533, 134] on img at bounding box center [524, 144] width 30 height 21
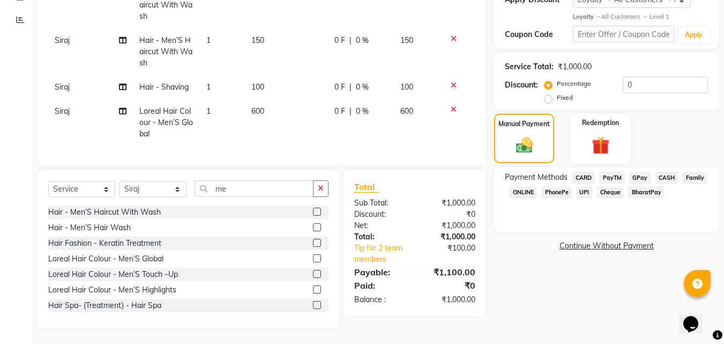
click at [610, 167] on div "Payment Methods CARD PayTM GPay CASH Family ONLINE PhonePe UPI Cheque BharatPay" at bounding box center [606, 199] width 225 height 64
click at [611, 172] on span "PayTM" at bounding box center [612, 178] width 26 height 12
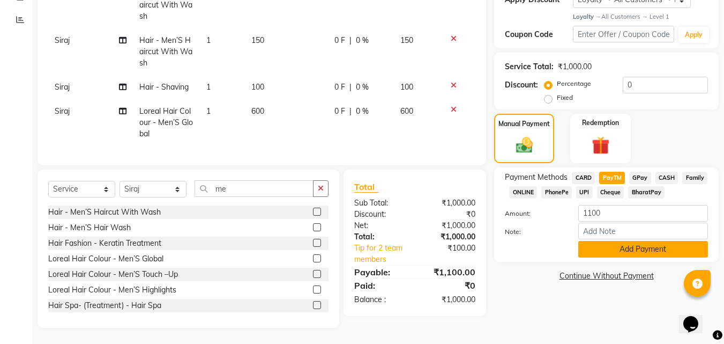
click at [612, 242] on button "Add Payment" at bounding box center [643, 249] width 130 height 17
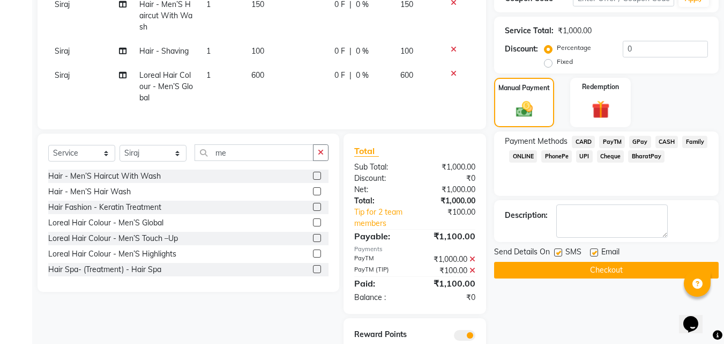
scroll to position [257, 0]
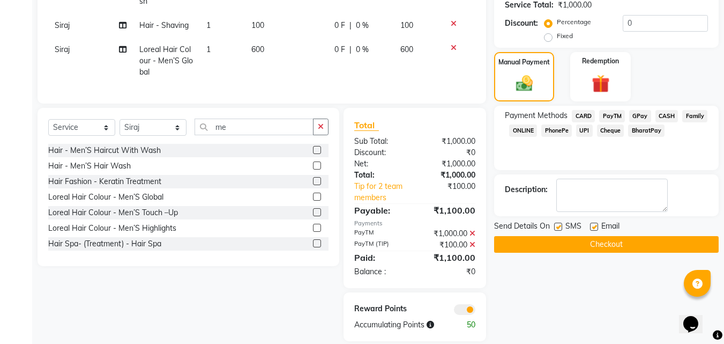
click at [594, 244] on button "Checkout" at bounding box center [606, 244] width 225 height 17
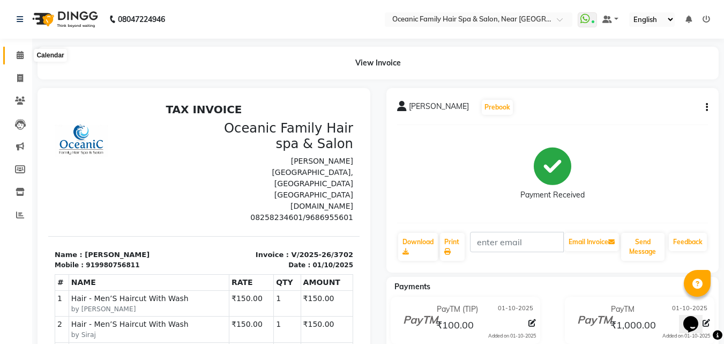
click at [23, 56] on icon at bounding box center [20, 55] width 7 height 8
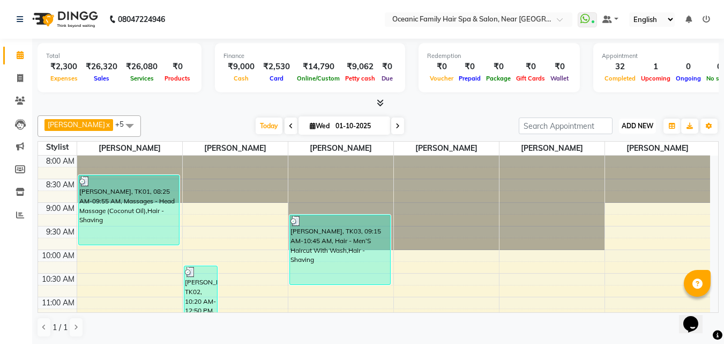
click at [637, 125] on span "ADD NEW" at bounding box center [638, 126] width 32 height 8
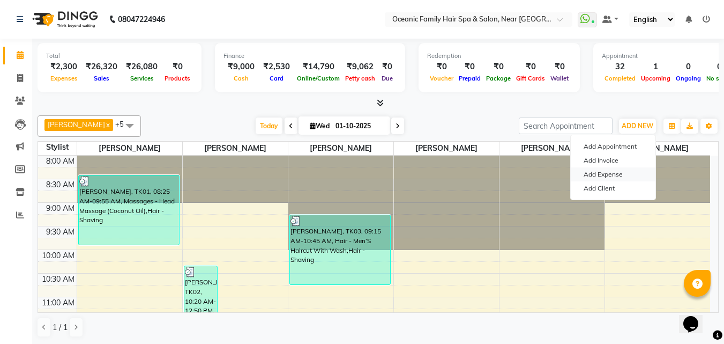
click at [605, 174] on link "Add Expense" at bounding box center [613, 174] width 85 height 14
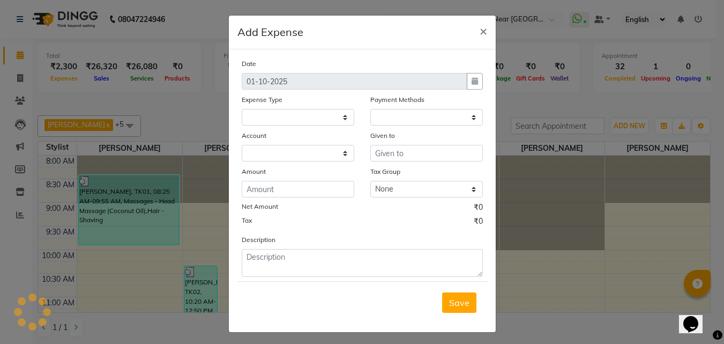
select select
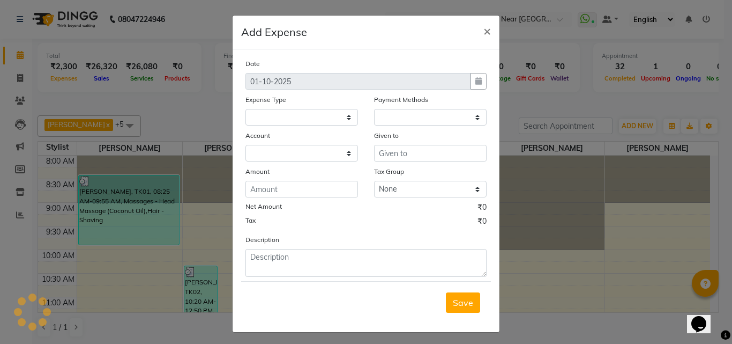
select select "1"
select select "3172"
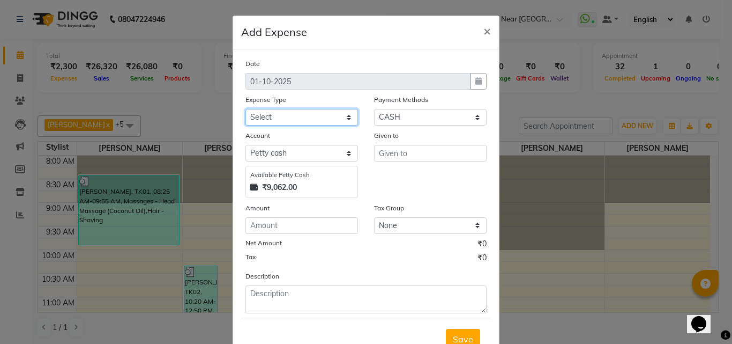
click at [278, 117] on select "Select [PERSON_NAME] [PERSON_NAME] [PERSON_NAME] Bank charges Cash transfer to …" at bounding box center [301, 117] width 113 height 17
select select "5558"
click at [245, 109] on select "Select [PERSON_NAME] [PERSON_NAME] [PERSON_NAME] Bank charges Cash transfer to …" at bounding box center [301, 117] width 113 height 17
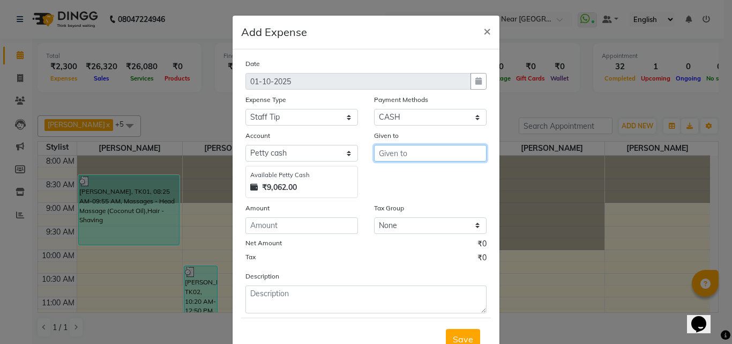
click at [401, 154] on input "text" at bounding box center [430, 153] width 113 height 17
click at [407, 193] on ngb-highlight "Ar un Thakur" at bounding box center [411, 193] width 49 height 11
type input "[PERSON_NAME]"
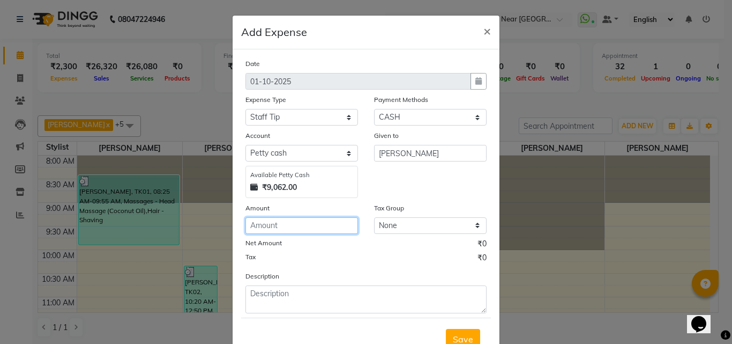
click at [285, 229] on input "number" at bounding box center [301, 225] width 113 height 17
type input "30"
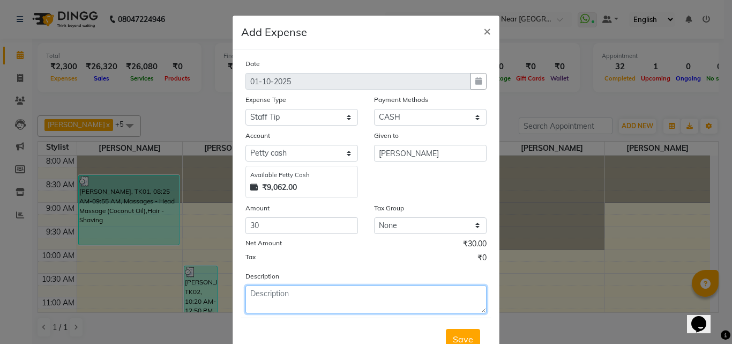
click at [293, 299] on textarea at bounding box center [365, 299] width 241 height 28
type textarea "Vajid"
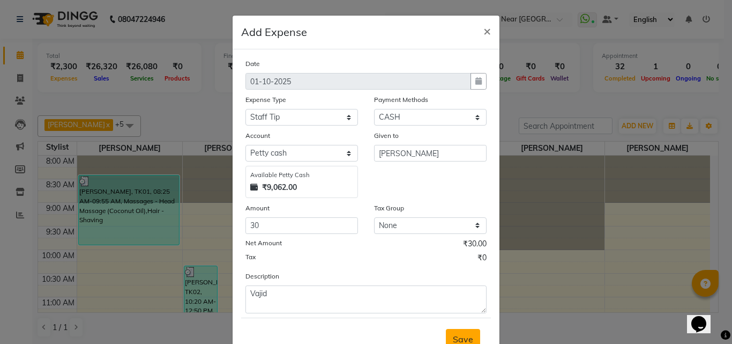
click at [454, 335] on span "Save" at bounding box center [463, 338] width 20 height 11
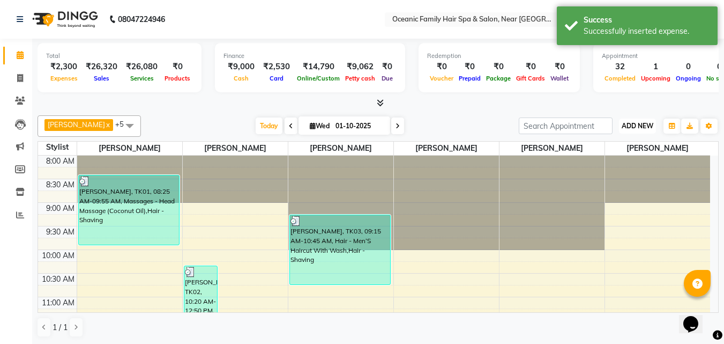
click at [642, 126] on span "ADD NEW" at bounding box center [638, 126] width 32 height 8
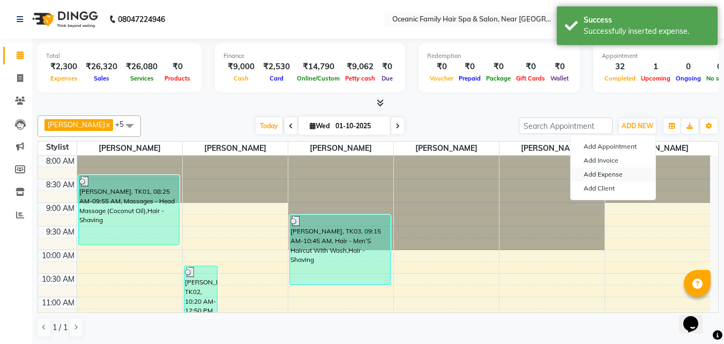
click at [609, 175] on link "Add Expense" at bounding box center [613, 174] width 85 height 14
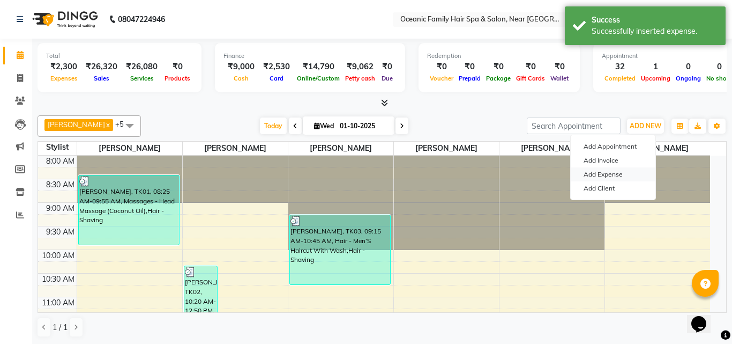
select select "1"
select select "3172"
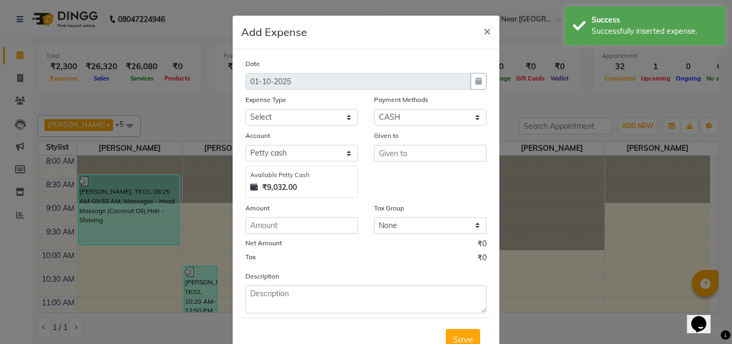
click at [183, 89] on ngb-modal-window "Add Expense × Date 01-10-2025 Expense Type Select Abid Ali Afsar Ahemed Arun Th…" at bounding box center [366, 172] width 732 height 344
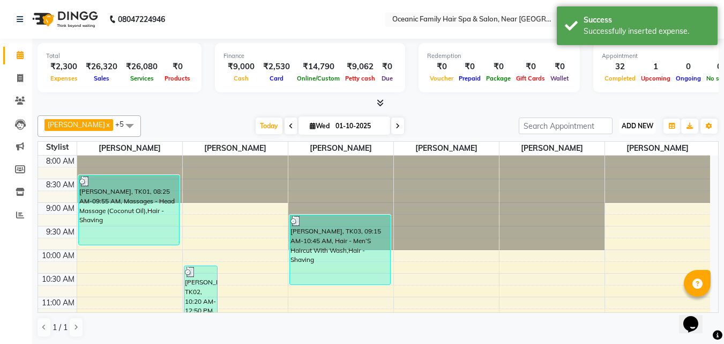
click at [636, 125] on span "ADD NEW" at bounding box center [638, 126] width 32 height 8
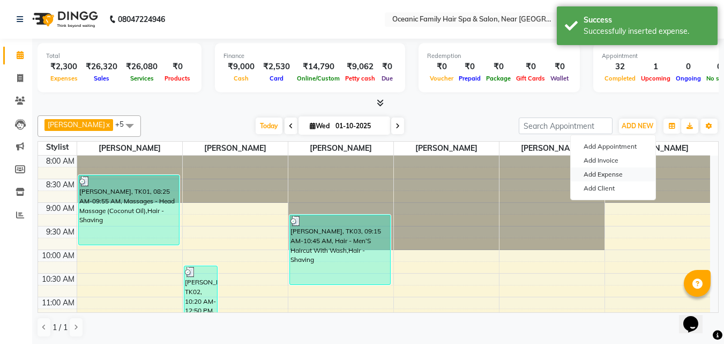
click at [601, 172] on link "Add Expense" at bounding box center [613, 174] width 85 height 14
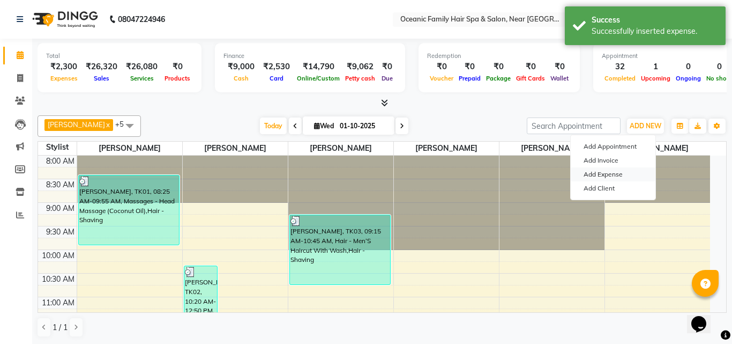
select select "1"
select select "3172"
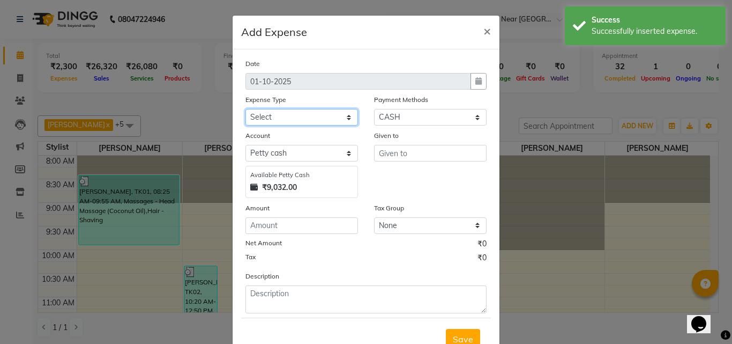
click at [288, 115] on select "Select [PERSON_NAME] [PERSON_NAME] [PERSON_NAME] Bank charges Cash transfer to …" at bounding box center [301, 117] width 113 height 17
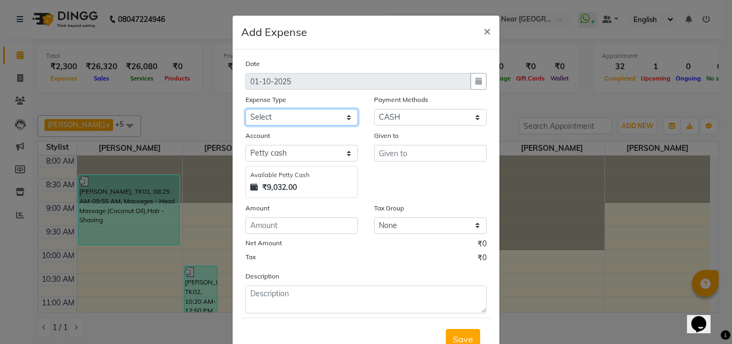
select select "5558"
click at [245, 109] on select "Select [PERSON_NAME] [PERSON_NAME] [PERSON_NAME] Bank charges Cash transfer to …" at bounding box center [301, 117] width 113 height 17
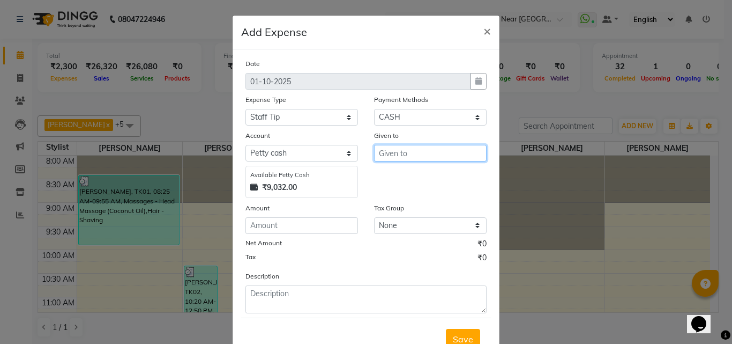
click at [395, 155] on input "text" at bounding box center [430, 153] width 113 height 17
click at [393, 195] on ngb-highlight "Ar un Thakur" at bounding box center [411, 193] width 49 height 11
type input "[PERSON_NAME]"
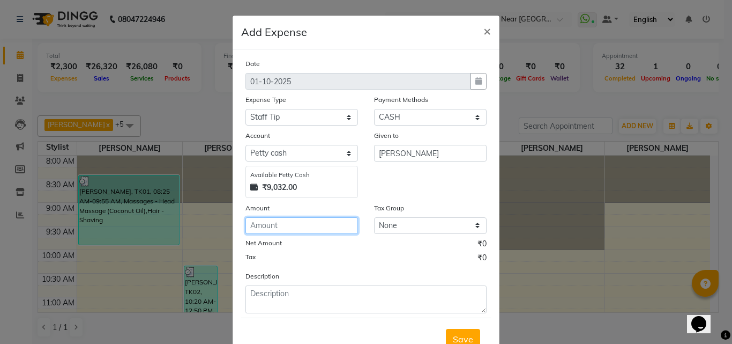
click at [312, 222] on input "number" at bounding box center [301, 225] width 113 height 17
type input "70"
drag, startPoint x: 309, startPoint y: 282, endPoint x: 303, endPoint y: 321, distance: 39.0
click at [307, 299] on div "Description" at bounding box center [365, 291] width 257 height 43
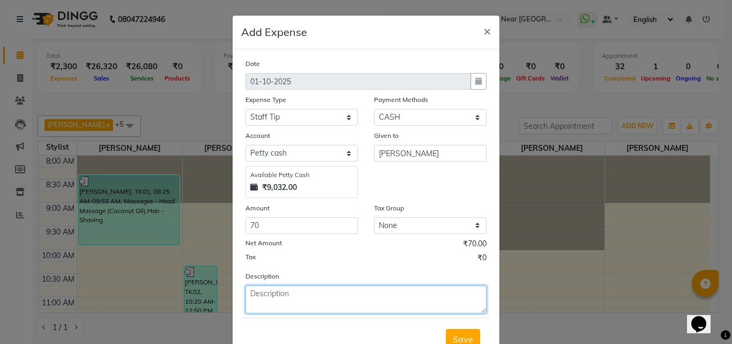
click at [305, 300] on textarea at bounding box center [365, 299] width 241 height 28
type textarea "Siraj"
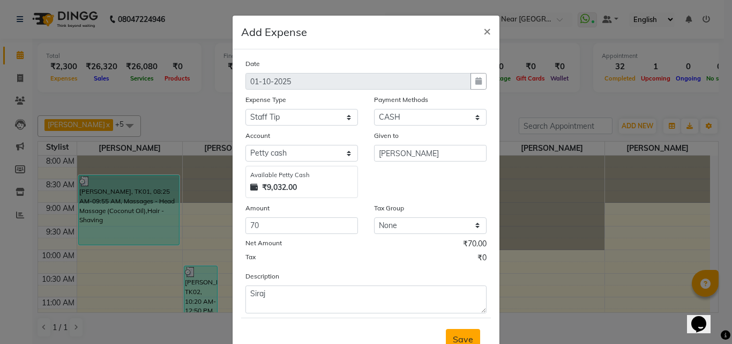
click at [467, 339] on span "Save" at bounding box center [463, 338] width 20 height 11
